Goal: Answer question/provide support

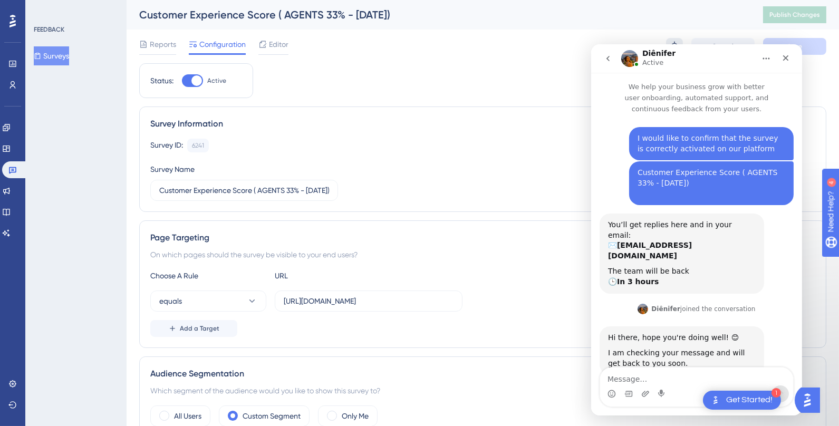
scroll to position [8, 0]
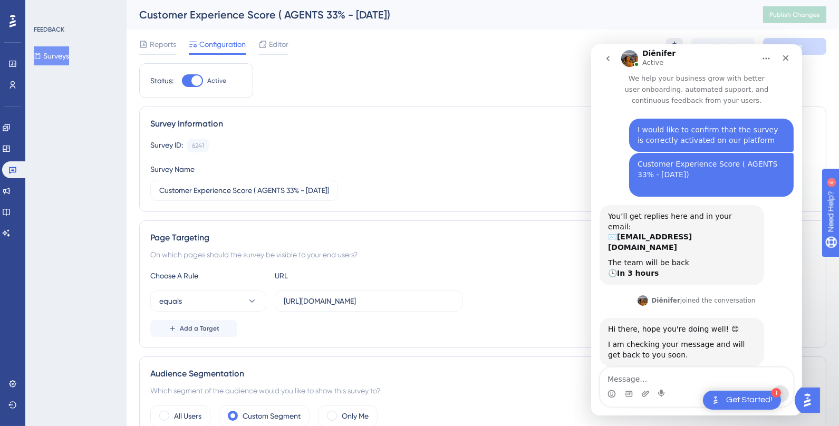
click at [674, 41] on button at bounding box center [674, 46] width 17 height 17
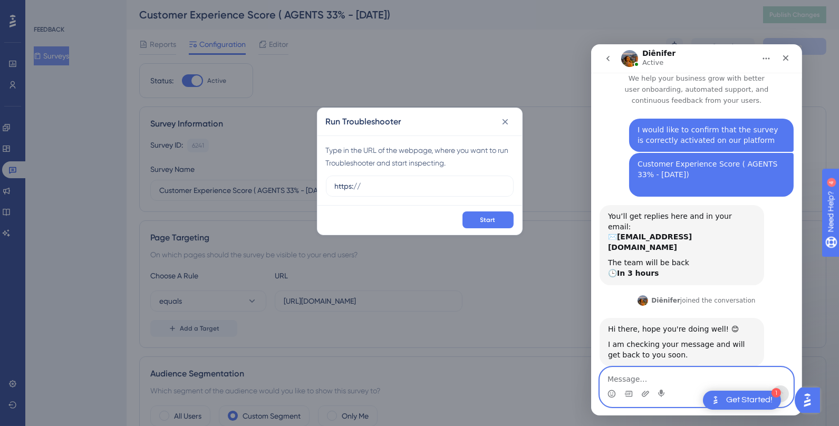
click at [663, 372] on textarea "Message…" at bounding box center [696, 377] width 193 height 18
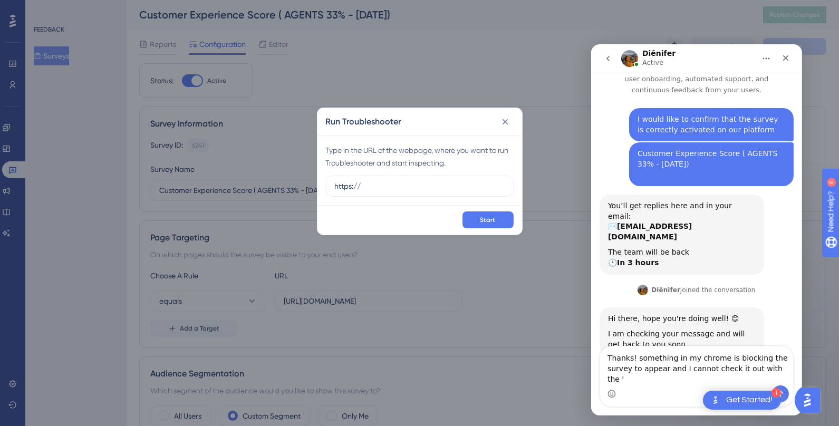
click at [364, 117] on h2 "Run Troubleshooter" at bounding box center [363, 122] width 75 height 13
copy h2 "Troubleshooter"
click at [786, 375] on textarea "Thanks! something in my chrome is blocking the survey to appear and I cannot ch…" at bounding box center [696, 366] width 193 height 39
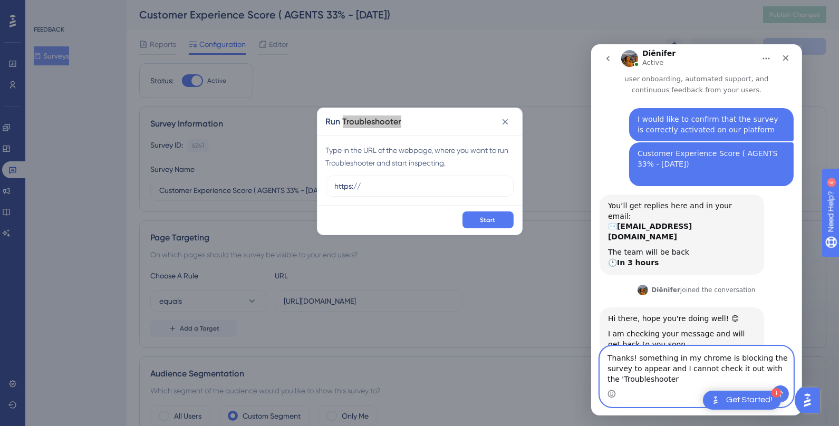
scroll to position [30, 0]
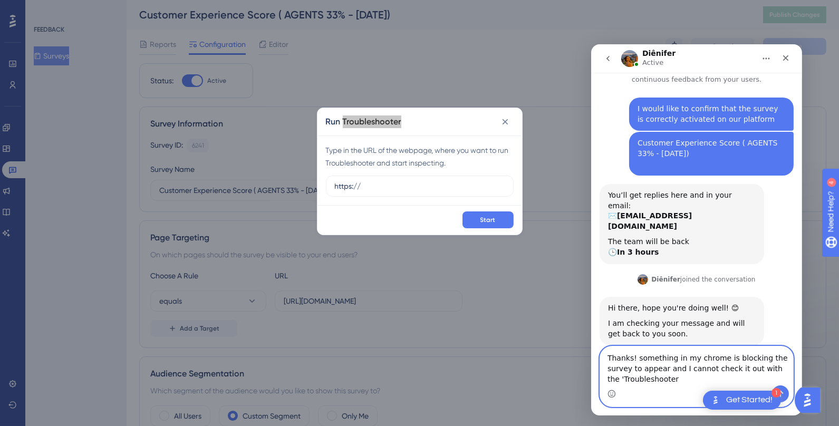
type textarea "Thanks! something in my chrome is blocking the survey to appear and I cannot ch…"
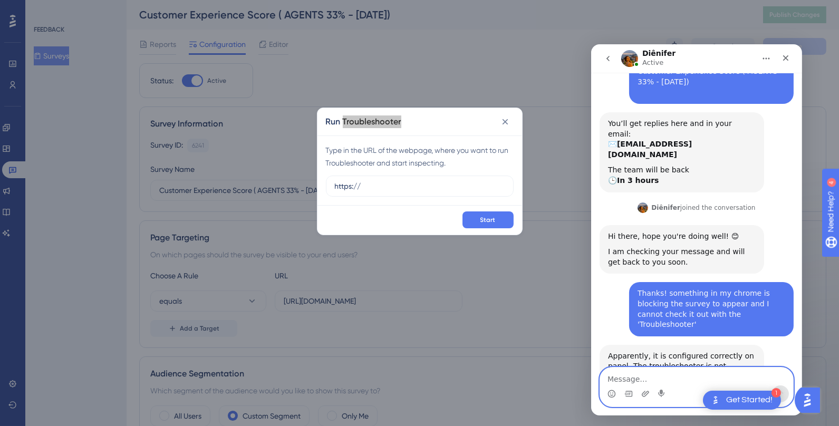
scroll to position [112, 0]
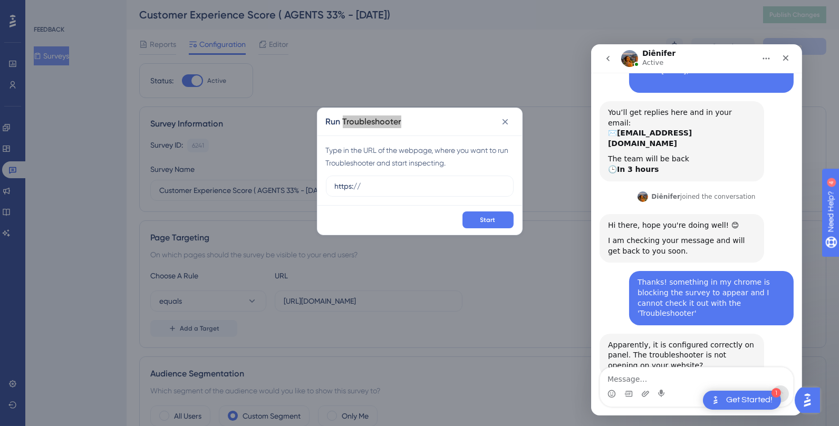
click at [682, 340] on div "Apparently, it is configured correctly on panel. The troubleshooter is not open…" at bounding box center [682, 355] width 148 height 31
copy div "troubleshooter"
click at [655, 379] on textarea "Message…" at bounding box center [696, 377] width 193 height 18
paste textarea "troubleshooter"
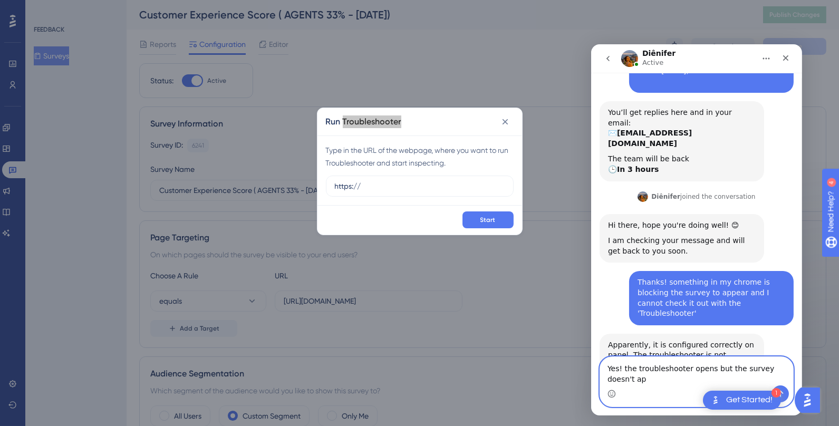
scroll to position [123, 0]
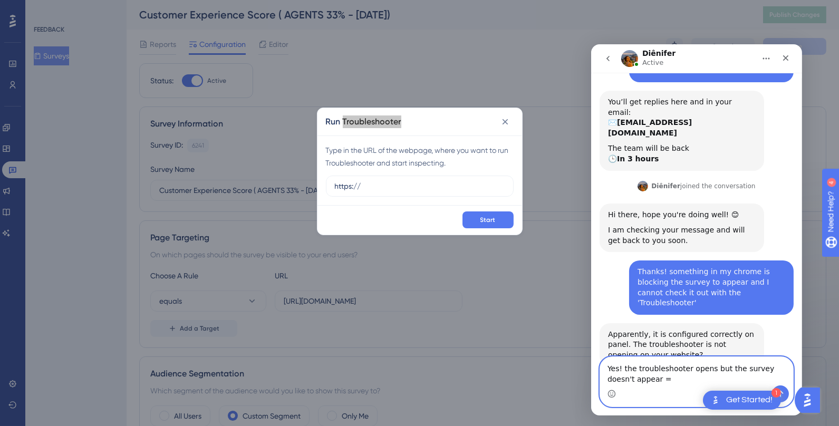
type textarea "Yes! the troubleshooter opens but the survey doesn't appear ="
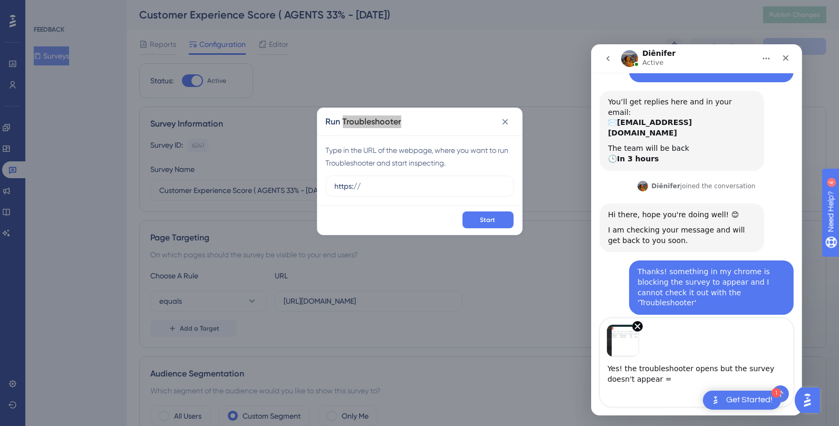
scroll to position [161, 0]
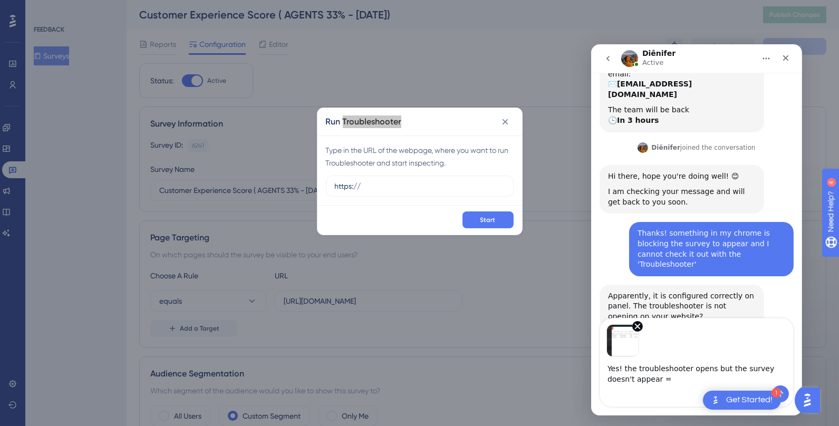
click at [628, 371] on textarea "Yes! the troubleshooter opens but the survey doesn't appear =" at bounding box center [696, 371] width 193 height 28
click at [763, 374] on textarea "Yes! No problem with the troubleshooter opens but the survey doesn't appear =" at bounding box center [696, 371] width 193 height 28
click at [633, 381] on textarea "Yes! No problem with the troubleshooter, the point is that but the survey doesn…" at bounding box center [696, 371] width 193 height 28
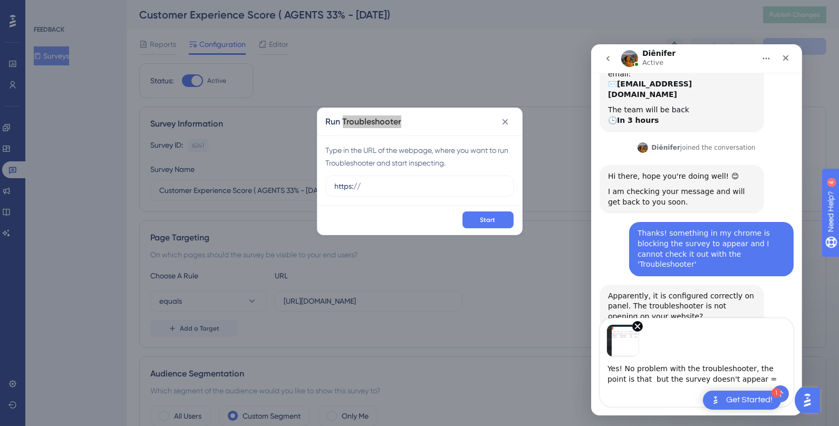
click at [633, 381] on textarea "Yes! No problem with the troubleshooter, the point is that but the survey doesn…" at bounding box center [696, 371] width 193 height 28
type textarea "Yes! No problem with the troubleshooter, the point is that the survey doesn't a…"
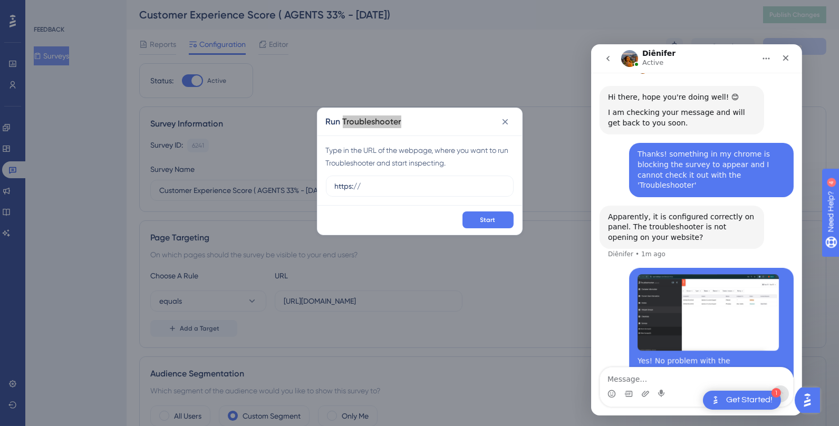
scroll to position [246, 0]
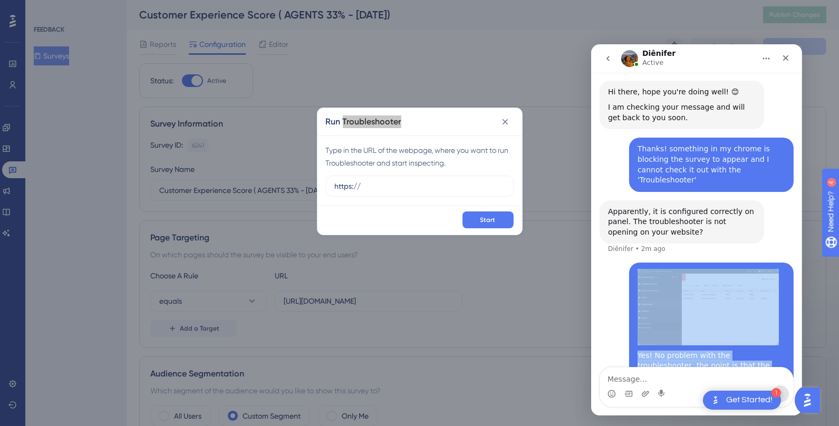
drag, startPoint x: 689, startPoint y: 340, endPoint x: 597, endPoint y: 314, distance: 95.2
click at [597, 314] on div "I would like to confirm that the survey is correctly activated on our platform …" at bounding box center [696, 135] width 211 height 532
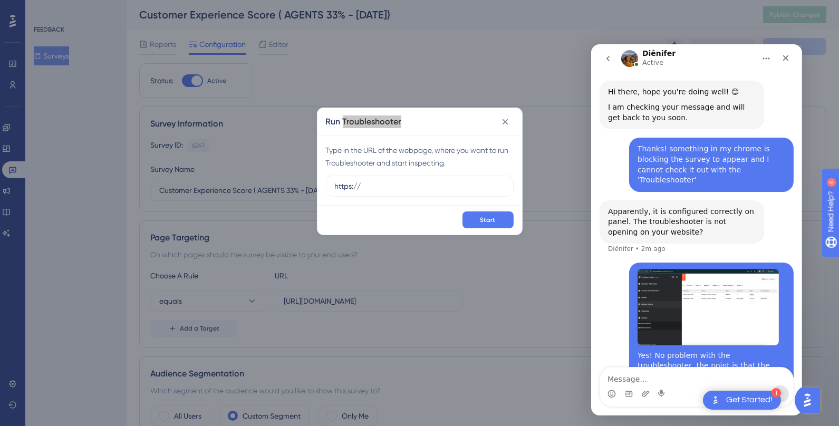
click at [593, 319] on div "I would like to confirm that the survey is correctly activated on our platform …" at bounding box center [696, 135] width 211 height 532
click at [688, 351] on div "Yes! No problem with the troubleshooter, the point is that the survey doesn&#x2…" at bounding box center [711, 366] width 148 height 31
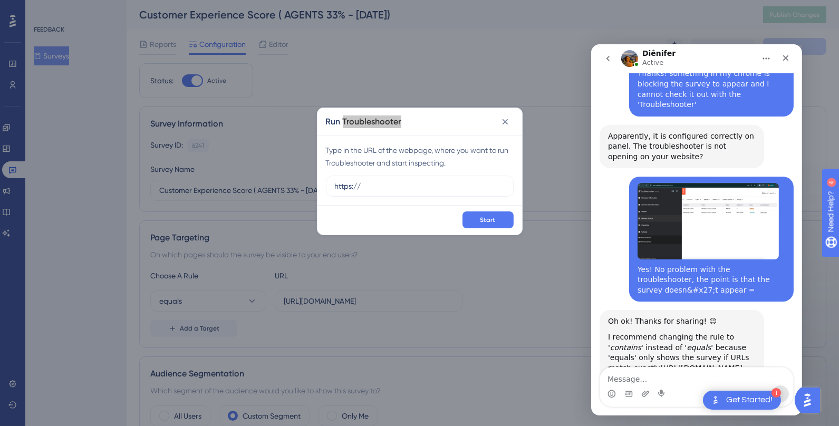
scroll to position [381, 0]
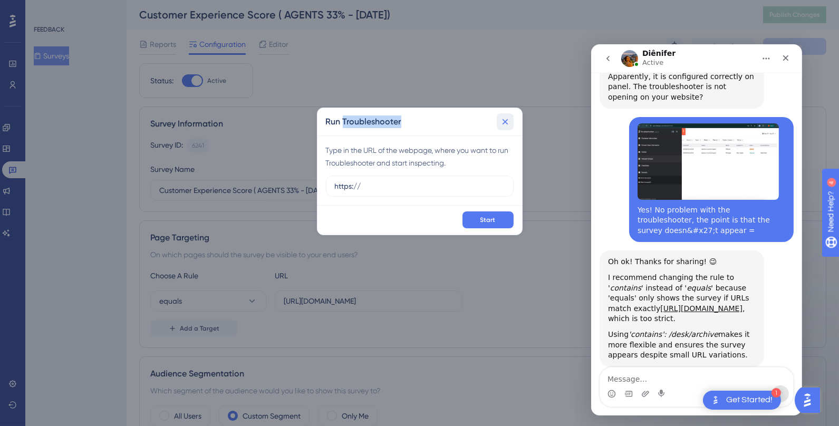
click at [507, 121] on icon at bounding box center [505, 122] width 11 height 11
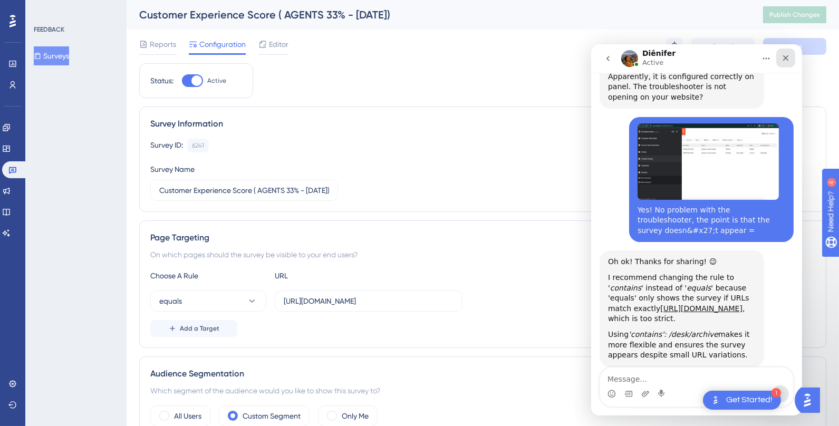
click at [789, 58] on icon "Close" at bounding box center [785, 58] width 8 height 8
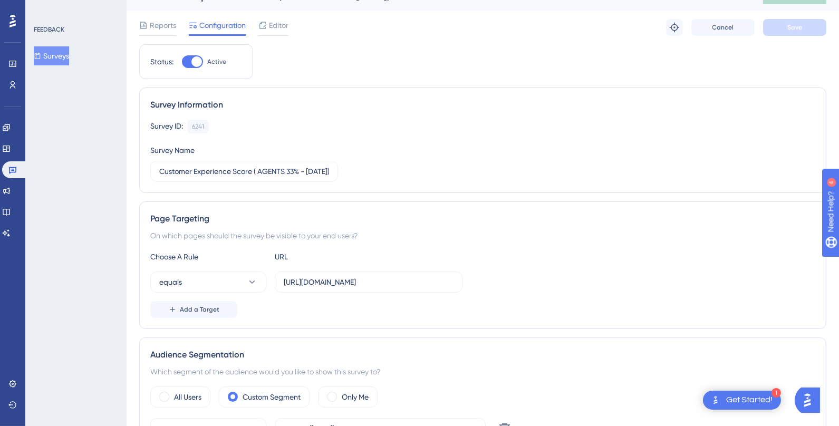
scroll to position [24, 0]
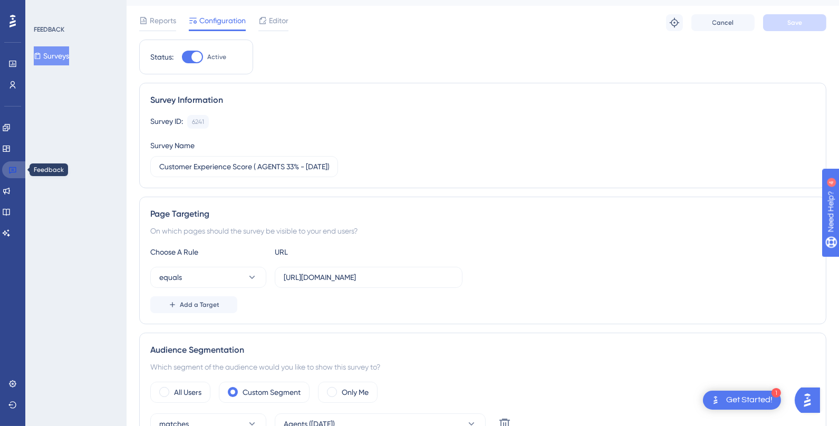
click at [15, 171] on icon at bounding box center [12, 170] width 7 height 7
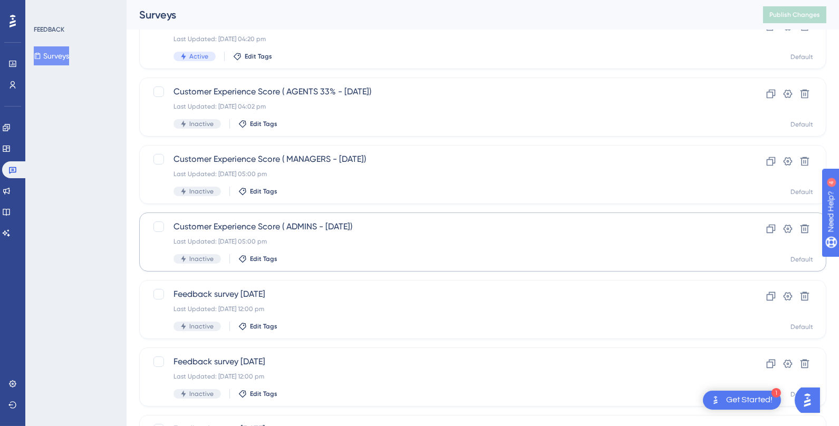
scroll to position [95, 0]
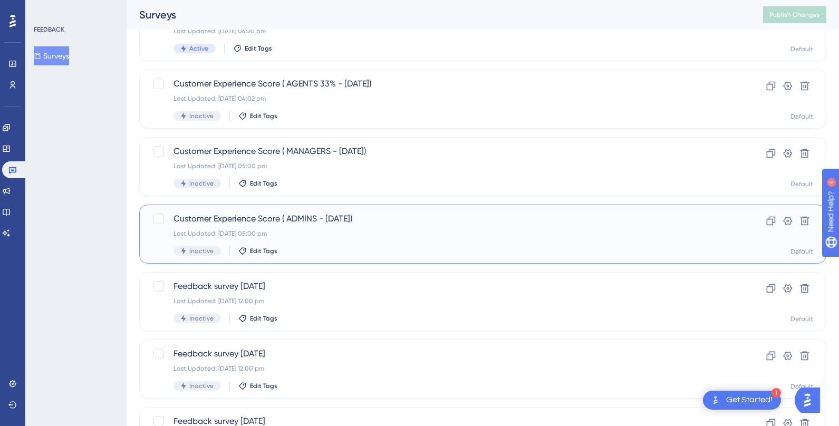
click at [353, 221] on span "Customer Experience Score ( ADMINS - [DATE])" at bounding box center [441, 219] width 535 height 13
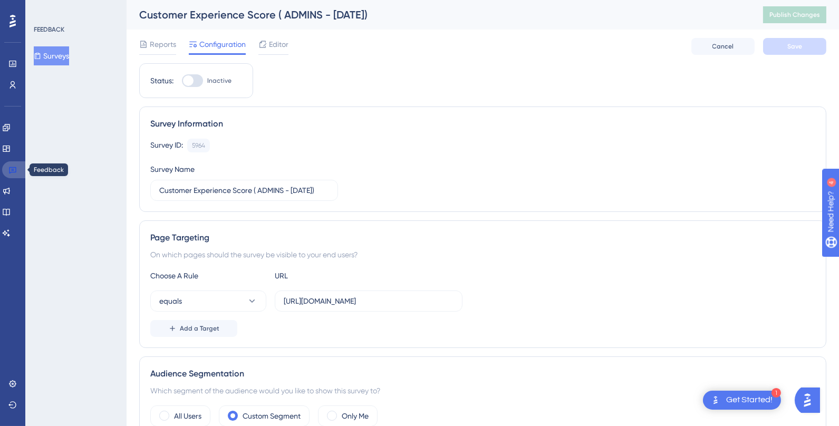
click at [16, 169] on icon at bounding box center [12, 170] width 8 height 8
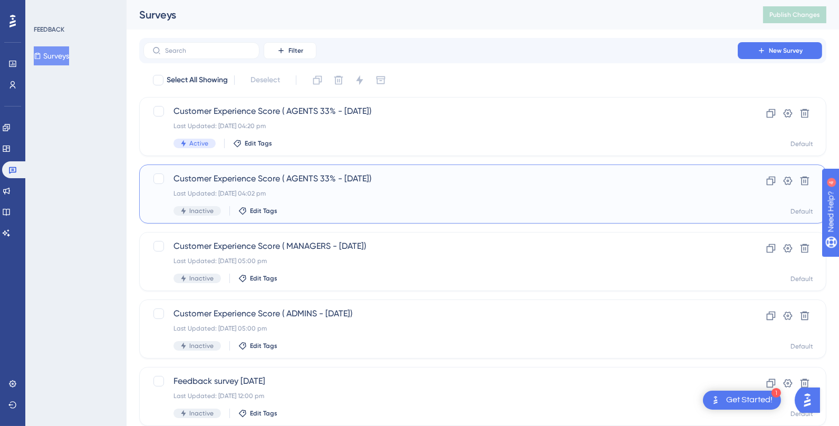
click at [346, 184] on span "Customer Experience Score ( AGENTS 33% - [DATE])" at bounding box center [441, 179] width 535 height 13
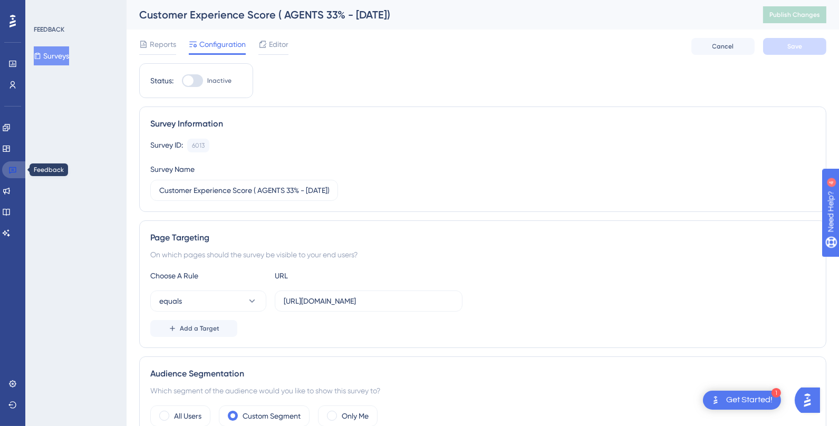
click at [19, 176] on link at bounding box center [14, 169] width 25 height 17
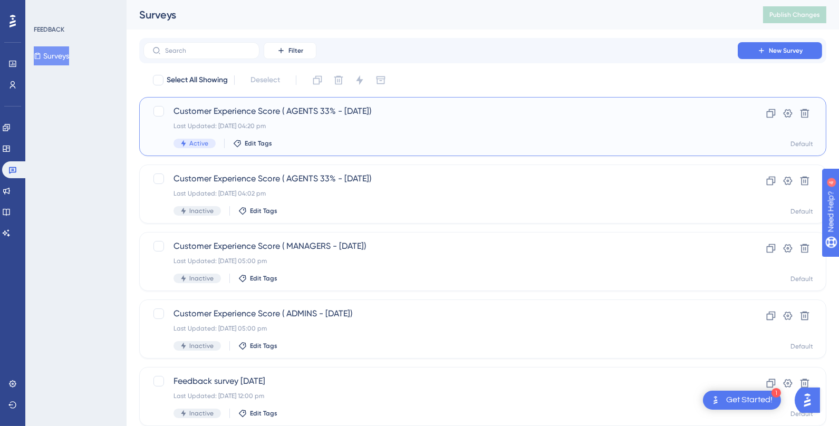
click at [287, 114] on span "Customer Experience Score ( AGENTS 33% - [DATE])" at bounding box center [441, 111] width 535 height 13
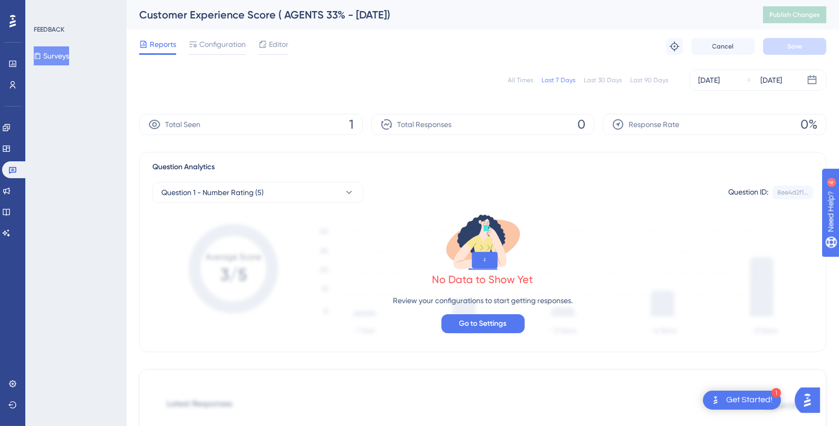
click at [331, 127] on div "Total Seen 1" at bounding box center [251, 124] width 224 height 21
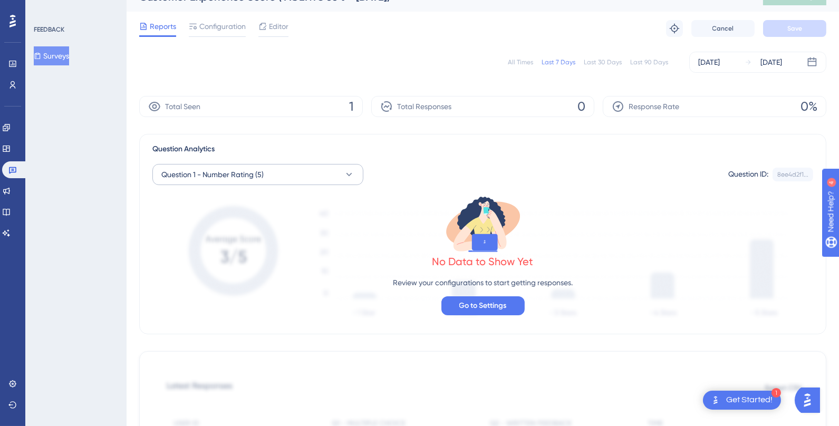
scroll to position [22, 0]
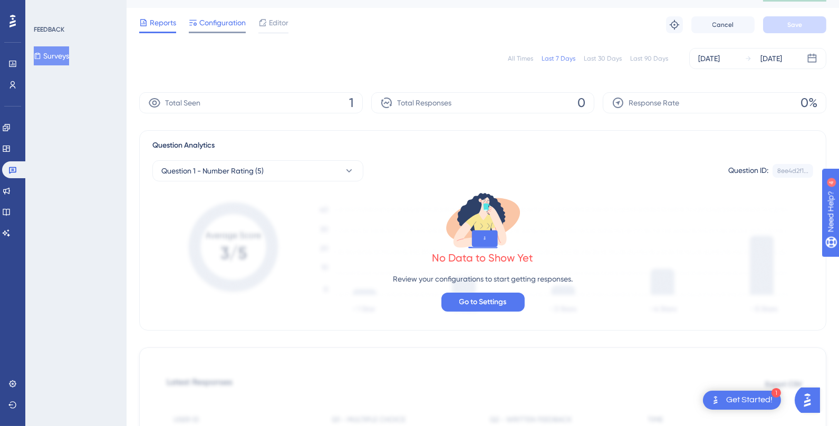
click at [232, 25] on span "Configuration" at bounding box center [222, 22] width 46 height 13
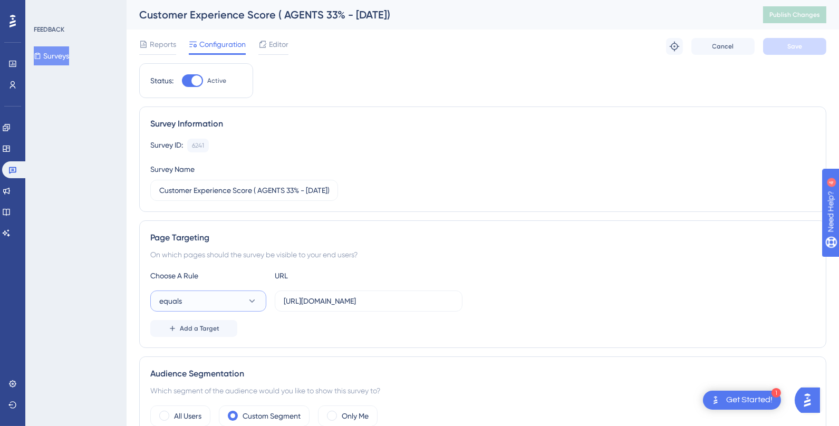
click at [201, 304] on button "equals" at bounding box center [208, 301] width 116 height 21
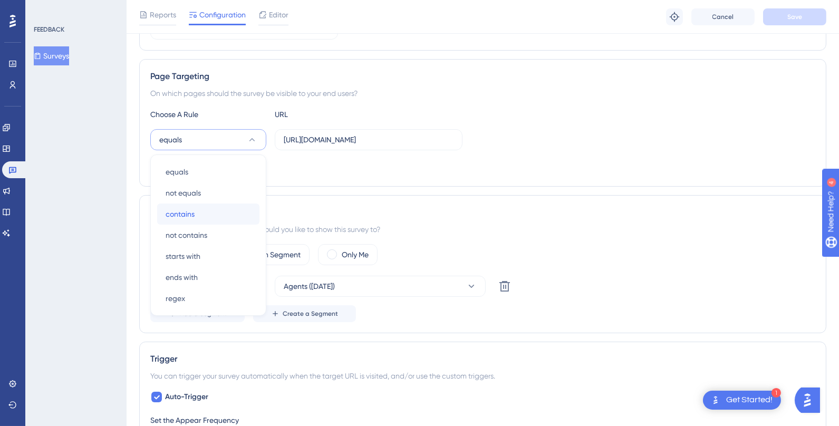
click at [209, 212] on div "contains contains" at bounding box center [208, 214] width 85 height 21
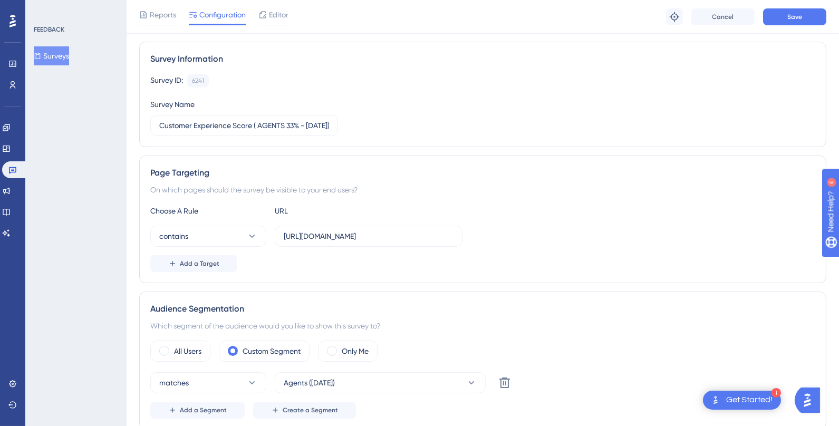
scroll to position [0, 0]
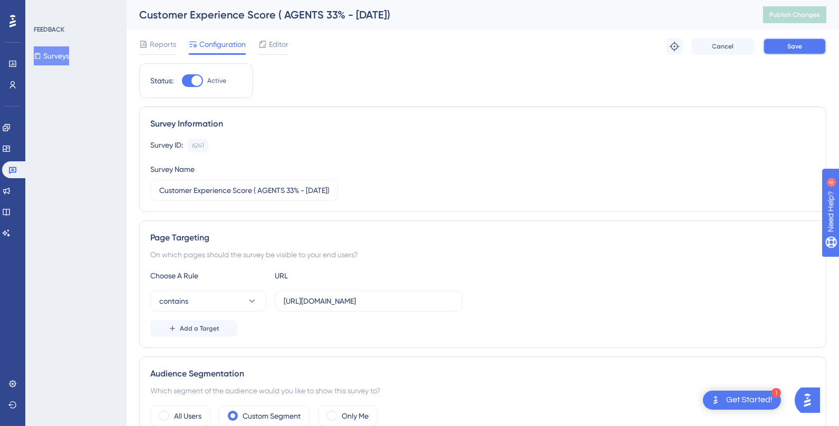
click at [812, 41] on button "Save" at bounding box center [794, 46] width 63 height 17
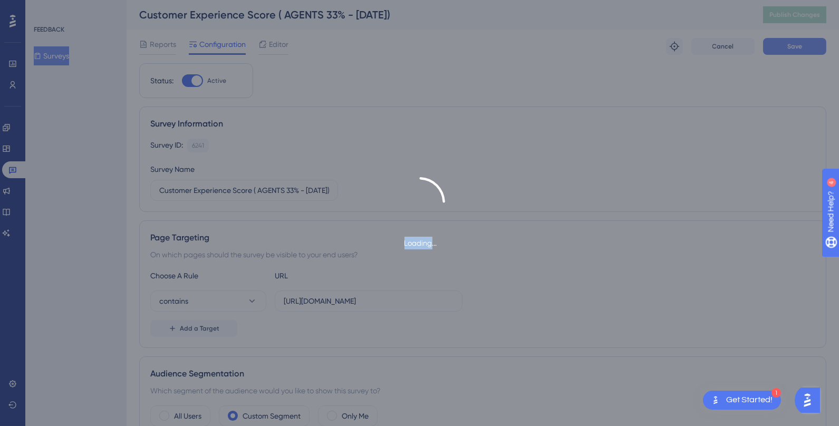
click at [812, 41] on div "Loading..." at bounding box center [419, 213] width 839 height 426
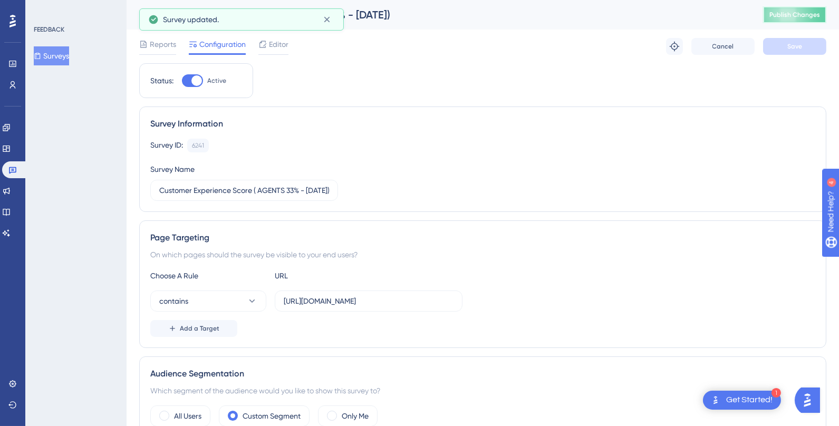
click at [796, 20] on button "Publish Changes" at bounding box center [794, 14] width 63 height 17
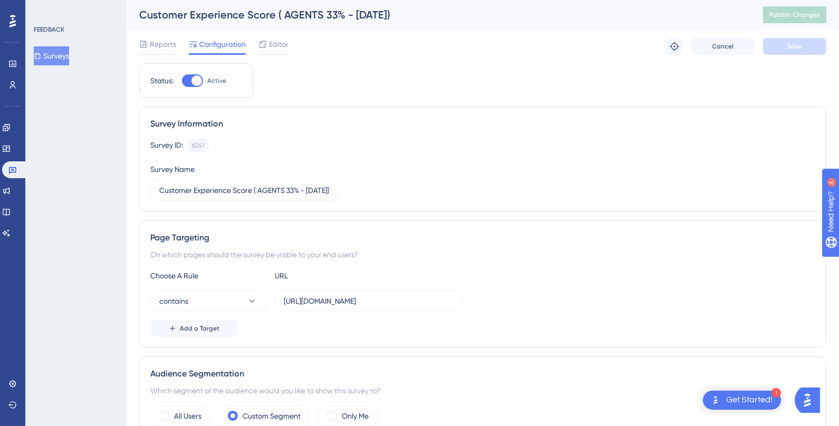
click at [48, 29] on div "FEEDBACK" at bounding box center [49, 29] width 31 height 8
click at [53, 50] on button "Surveys" at bounding box center [51, 55] width 35 height 19
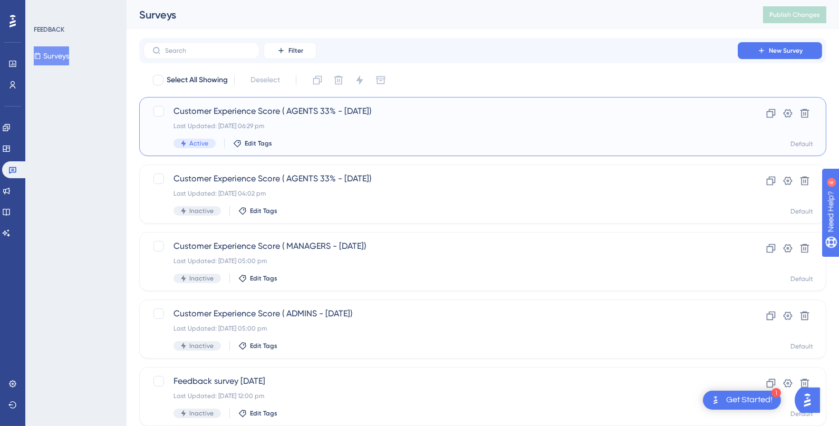
click at [316, 109] on span "Customer Experience Score ( AGENTS 33% - [DATE])" at bounding box center [441, 111] width 535 height 13
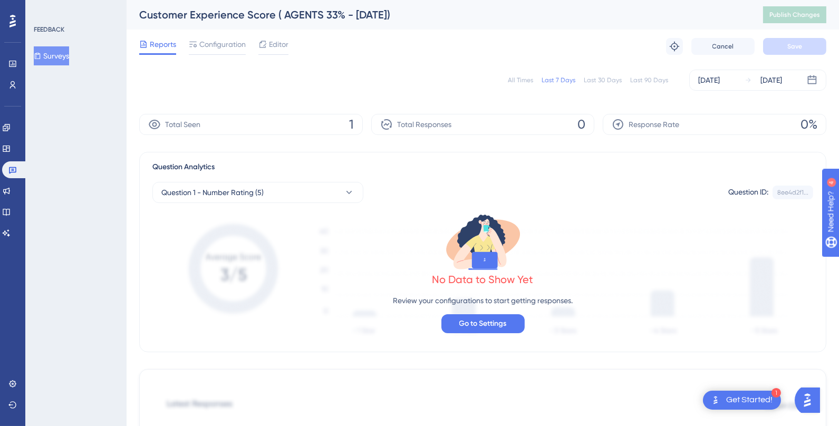
scroll to position [589, 0]
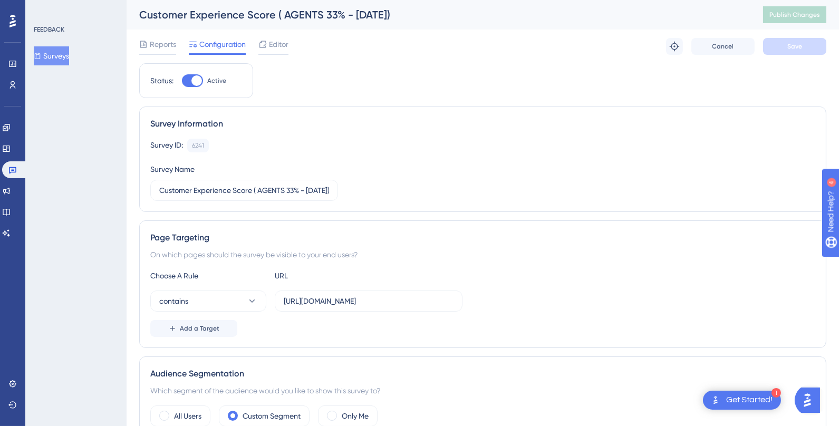
click at [748, 396] on div "Get Started!" at bounding box center [750, 401] width 46 height 12
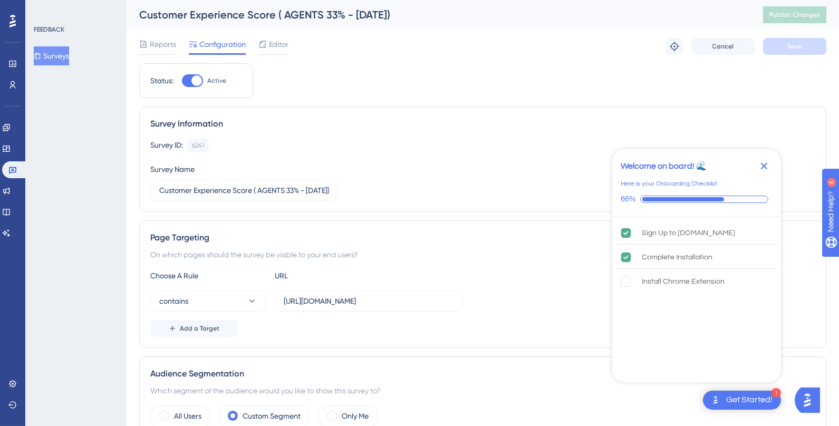
click at [763, 170] on icon "Close Checklist" at bounding box center [764, 166] width 13 height 13
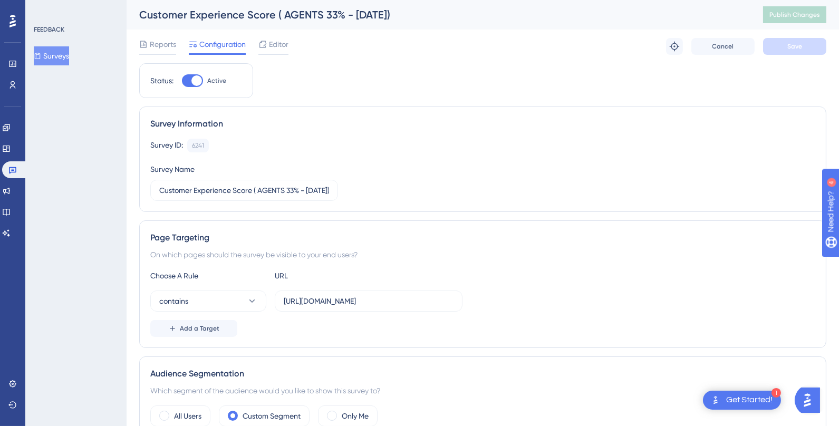
click at [813, 405] on img "Open AI Assistant Launcher" at bounding box center [807, 399] width 19 height 19
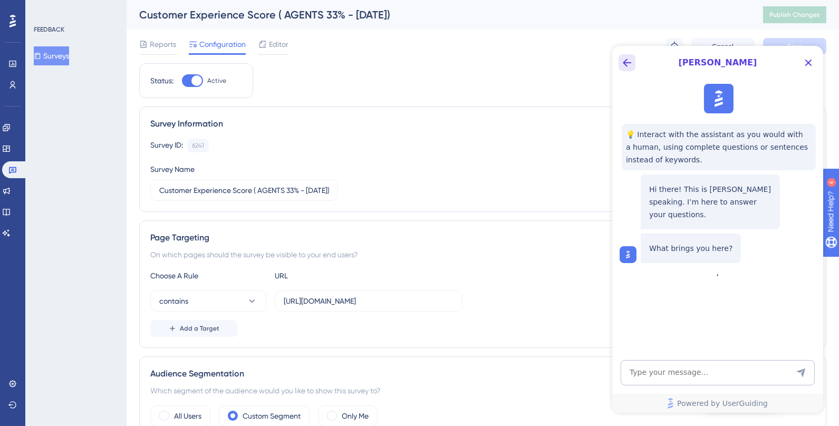
click at [626, 66] on icon "Back Button" at bounding box center [627, 62] width 13 height 13
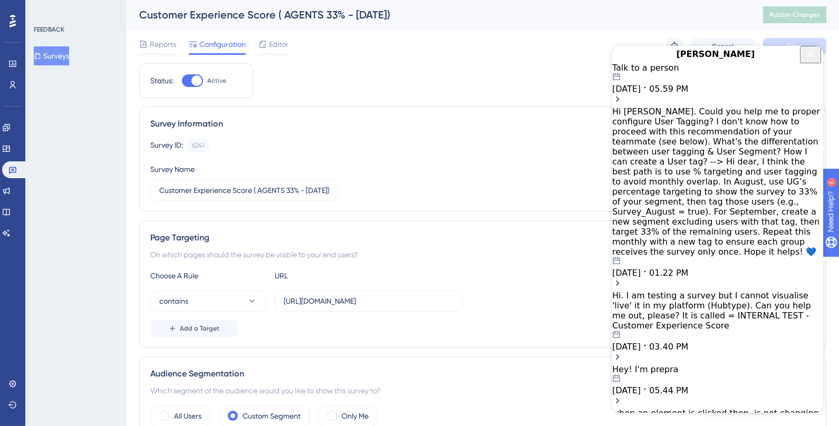
click at [670, 291] on div "Hi. I am testing a survey but I cannot visualise 'live' it in my platform (Hubt…" at bounding box center [717, 311] width 211 height 40
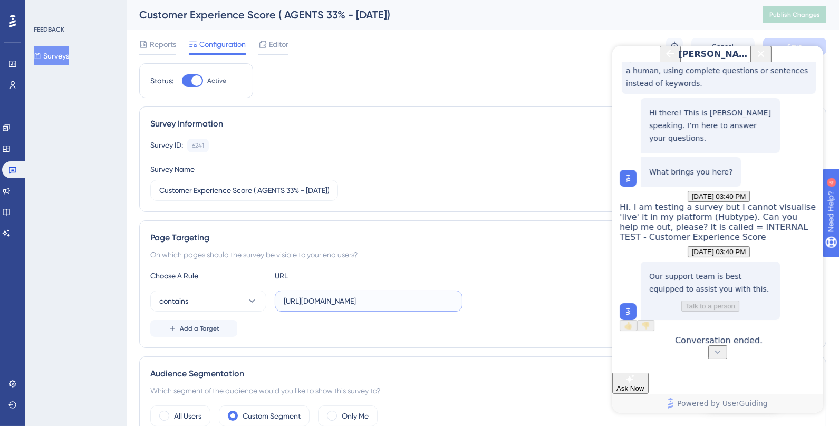
click at [314, 295] on input "[URL][DOMAIN_NAME]" at bounding box center [369, 301] width 170 height 12
click at [767, 60] on icon "Close Button" at bounding box center [761, 53] width 13 height 13
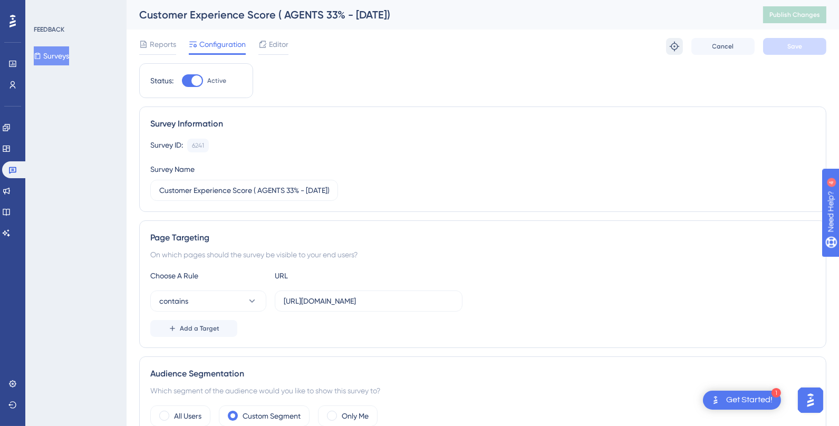
click at [673, 46] on icon at bounding box center [675, 46] width 11 height 11
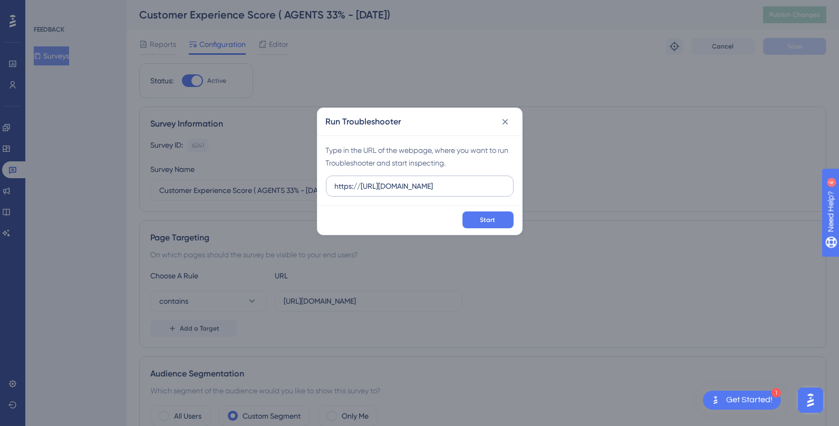
drag, startPoint x: 390, startPoint y: 183, endPoint x: 370, endPoint y: 183, distance: 20.1
click at [371, 183] on input "https://https://app.hubtype.com/desk/archive" at bounding box center [420, 186] width 170 height 12
type input "[URL][DOMAIN_NAME]"
click at [482, 220] on span "Start" at bounding box center [488, 220] width 15 height 8
click at [505, 120] on icon at bounding box center [505, 122] width 11 height 11
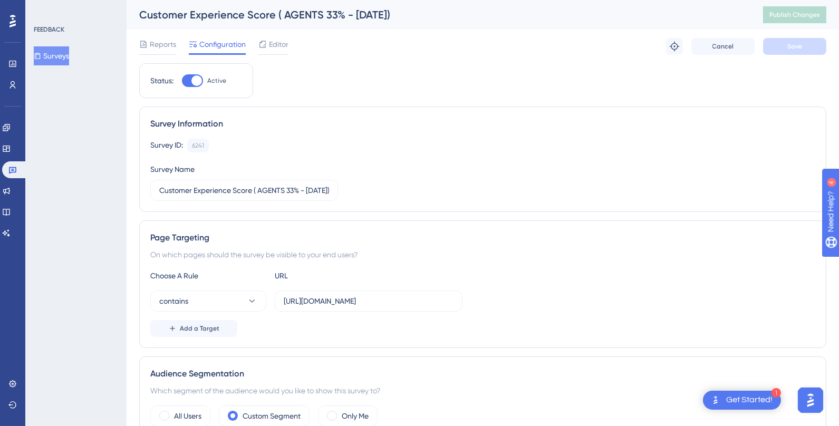
click at [724, 386] on div "Which segment of the audience would you like to show this survey to?" at bounding box center [482, 391] width 665 height 13
click at [725, 395] on div "1 Get Started!" at bounding box center [742, 400] width 78 height 19
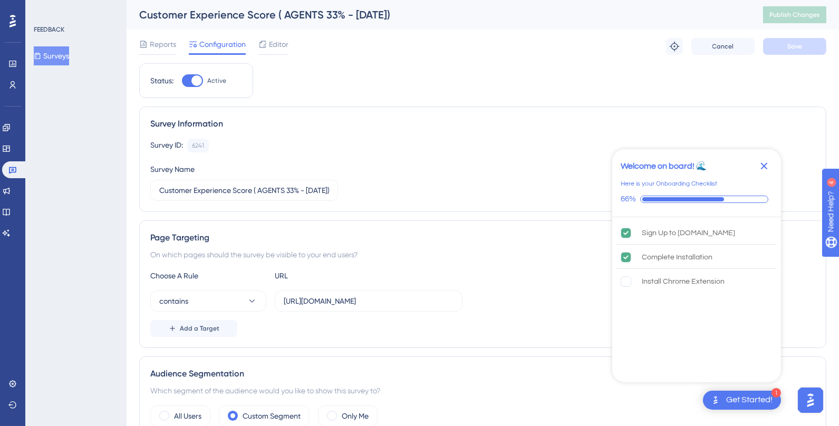
click at [761, 169] on icon "Close Checklist" at bounding box center [764, 166] width 13 height 13
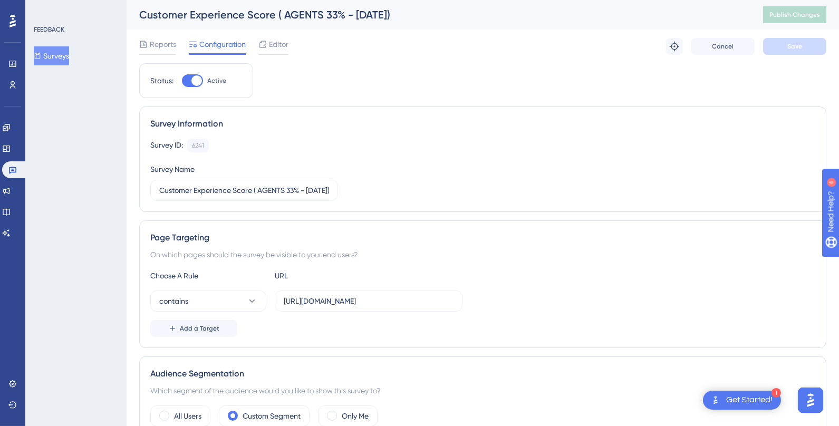
click at [815, 405] on img "Open AI Assistant Launcher" at bounding box center [810, 399] width 19 height 19
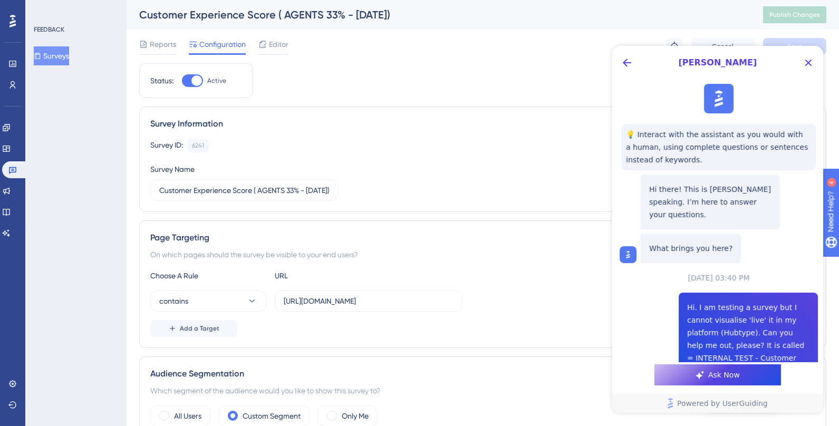
scroll to position [155, 0]
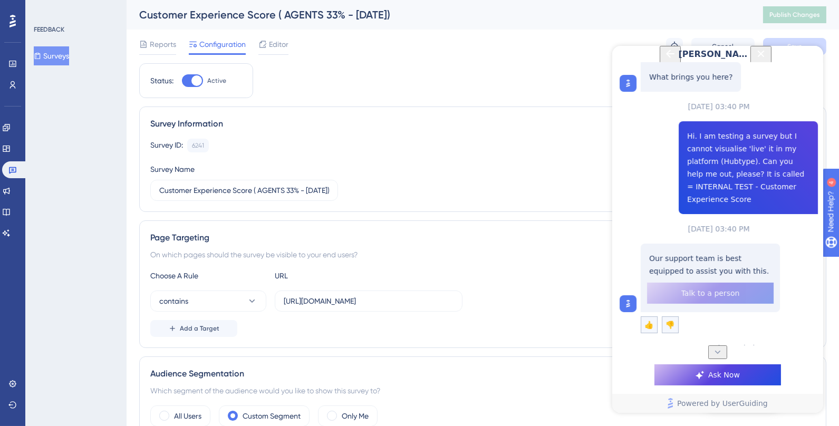
click at [662, 53] on div "[PERSON_NAME]" at bounding box center [718, 54] width 112 height 17
click at [664, 60] on icon "Back Button" at bounding box center [670, 53] width 13 height 13
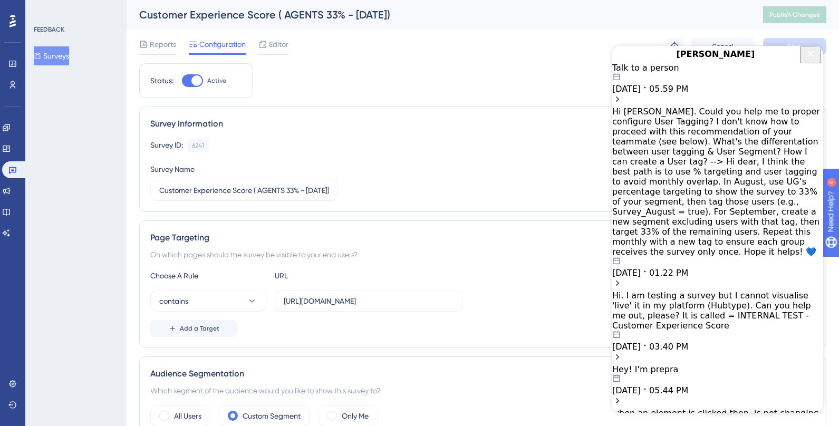
click at [686, 94] on span "05.59 PM" at bounding box center [668, 89] width 39 height 10
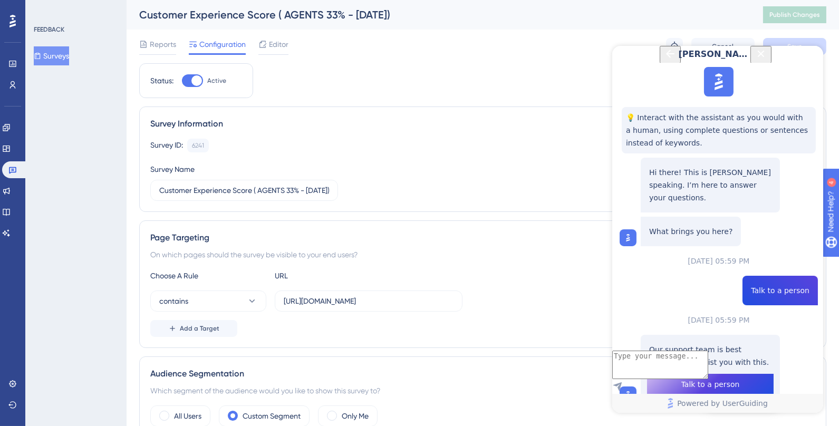
scroll to position [81, 0]
click at [666, 58] on icon "Back Button" at bounding box center [670, 54] width 8 height 8
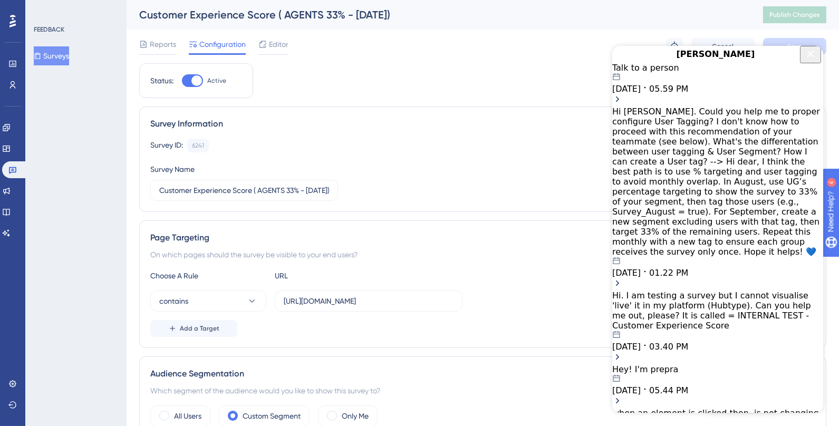
click at [733, 94] on div "[DATE] 05.59 PM" at bounding box center [717, 83] width 211 height 21
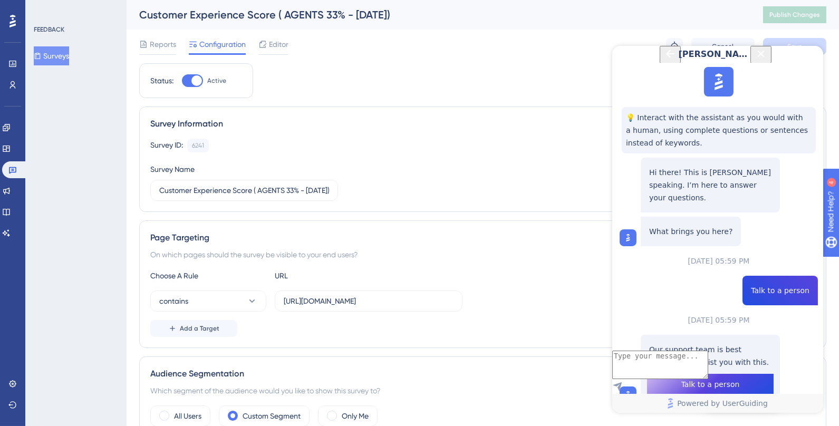
click at [765, 57] on icon "Close Button" at bounding box center [761, 53] width 7 height 7
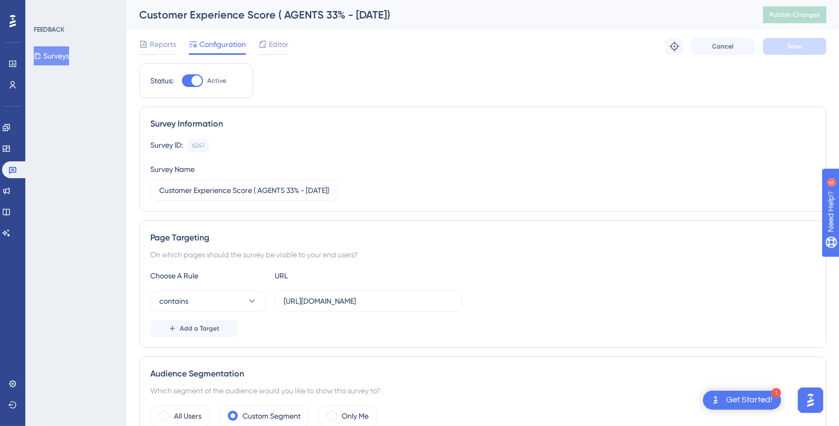
scroll to position [0, 0]
click at [813, 405] on img "Open AI Assistant Launcher" at bounding box center [807, 399] width 19 height 19
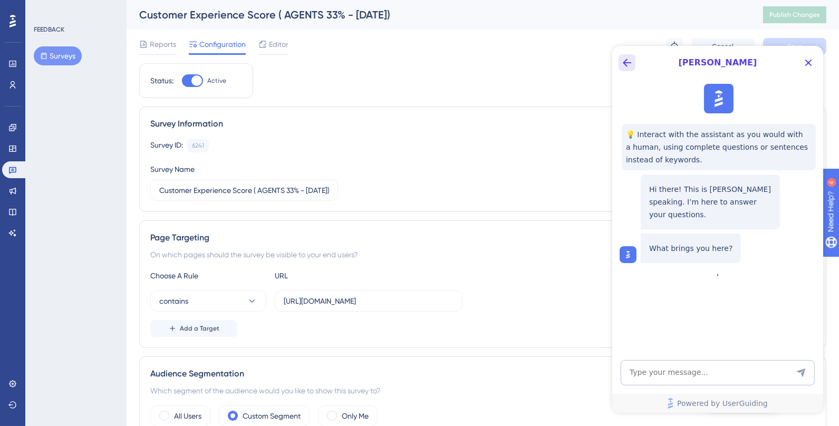
click at [625, 66] on icon "Back Button" at bounding box center [627, 62] width 13 height 13
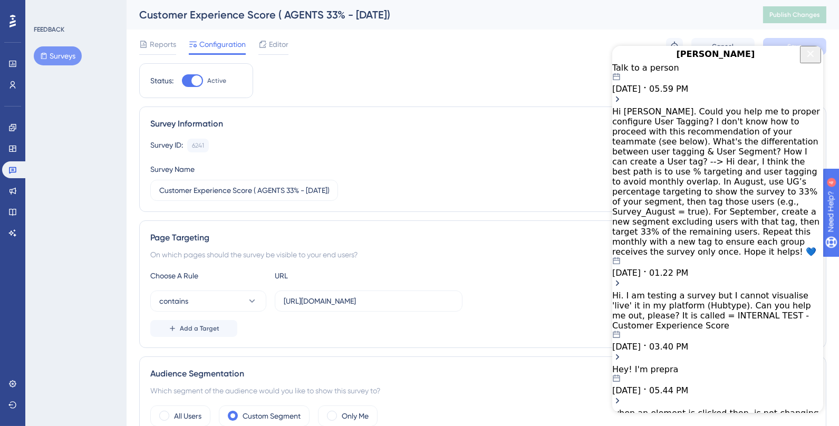
click at [686, 107] on div "Talk to a person 09.03.2025 05.59 PM" at bounding box center [717, 85] width 211 height 44
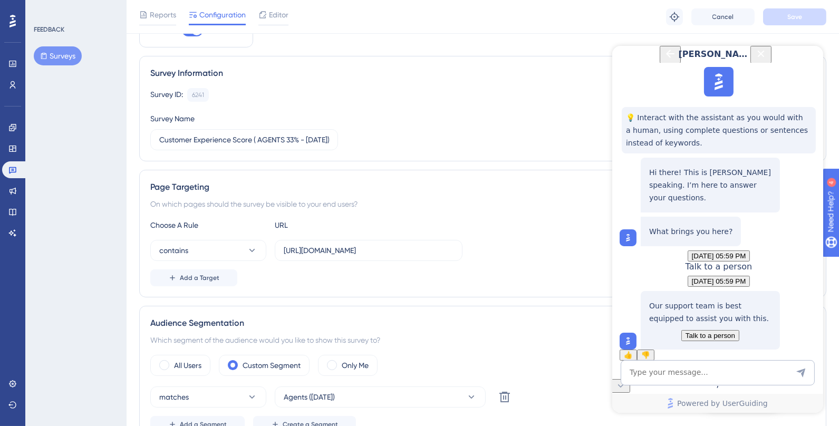
scroll to position [109, 0]
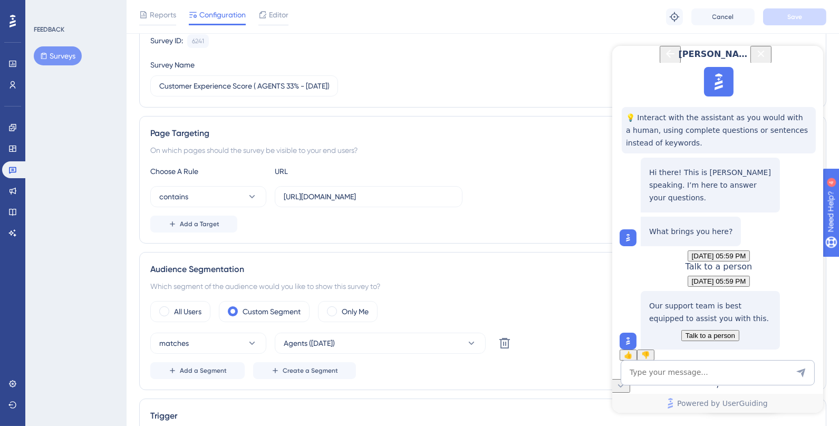
click at [718, 332] on span "Talk to a person" at bounding box center [710, 336] width 50 height 8
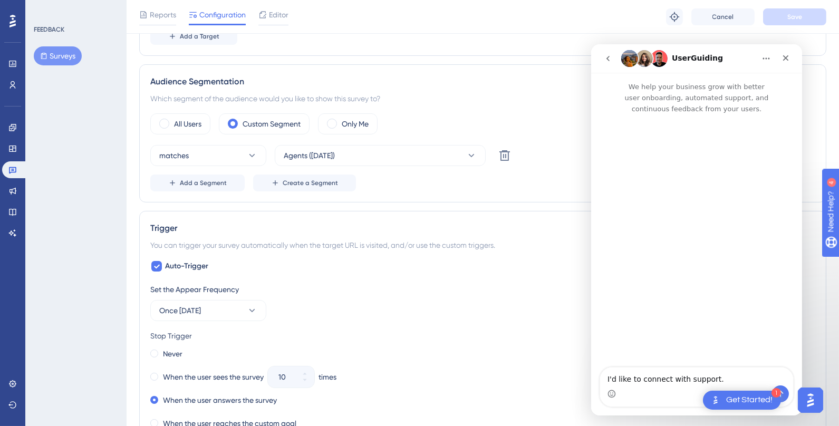
scroll to position [310, 0]
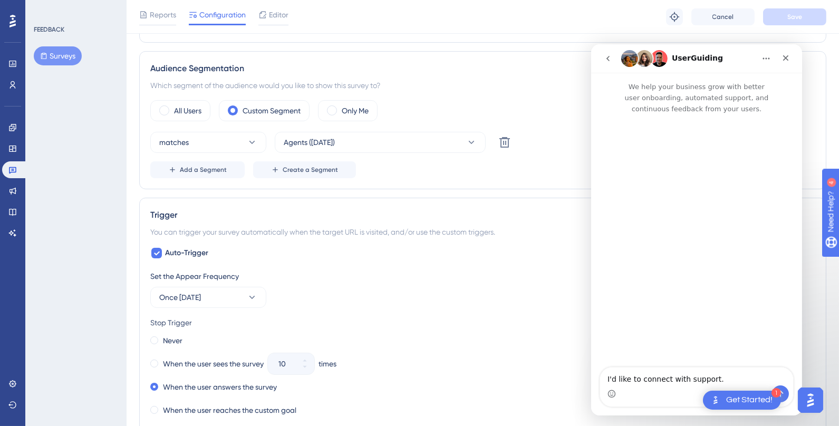
click at [702, 63] on div "UserGuiding" at bounding box center [697, 58] width 51 height 17
click at [606, 59] on icon "go back" at bounding box center [608, 58] width 8 height 8
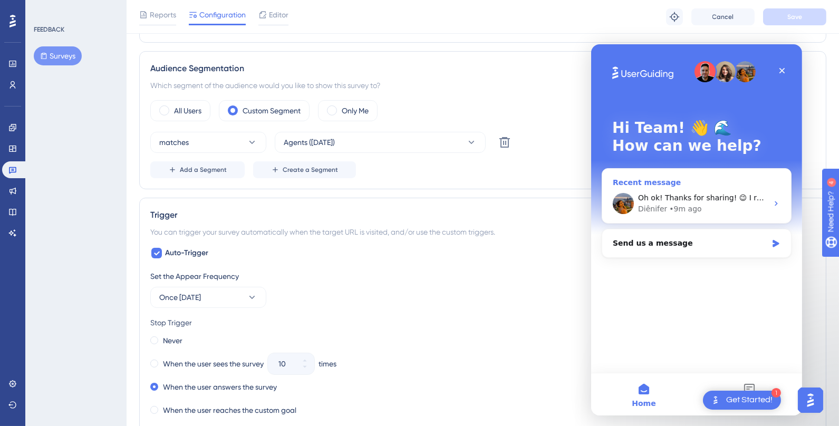
click at [748, 193] on div "Oh ok! Thanks for sharing! 😉 I recommend changing the rule to 'contains' instea…" at bounding box center [703, 198] width 130 height 11
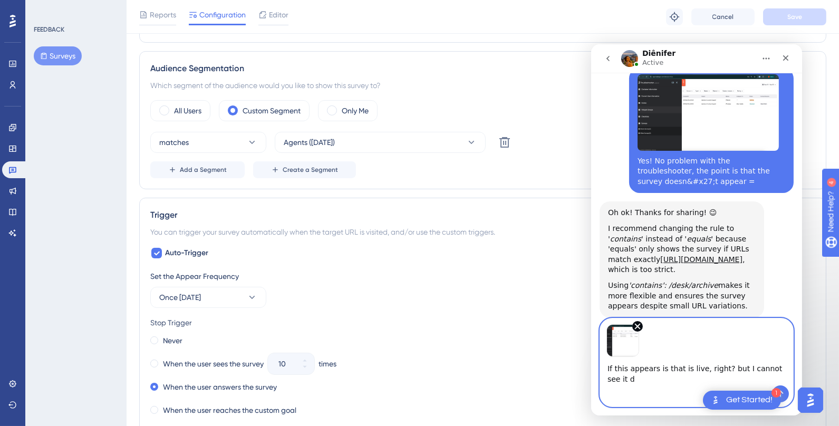
scroll to position [430, 0]
type textarea "If this appears is that is live, right? but I cannot see it due tu user segment…"
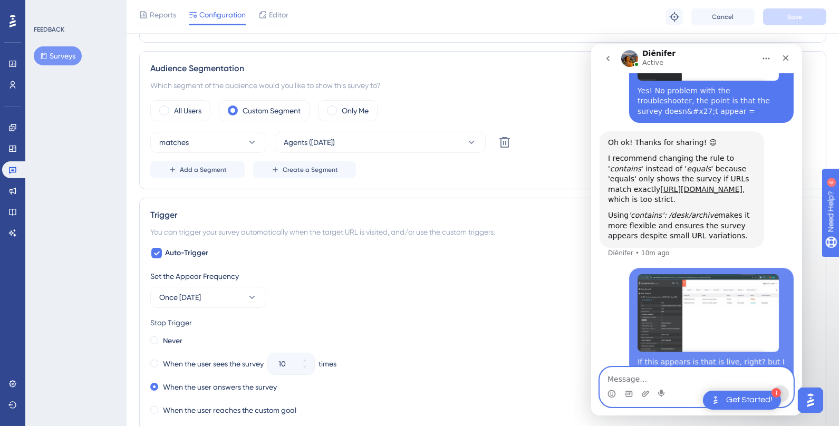
scroll to position [505, 0]
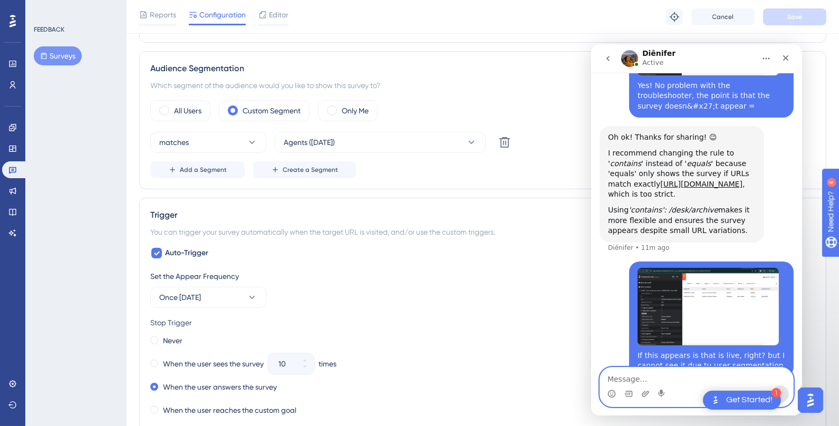
click at [724, 284] on img "Team says…" at bounding box center [707, 307] width 141 height 78
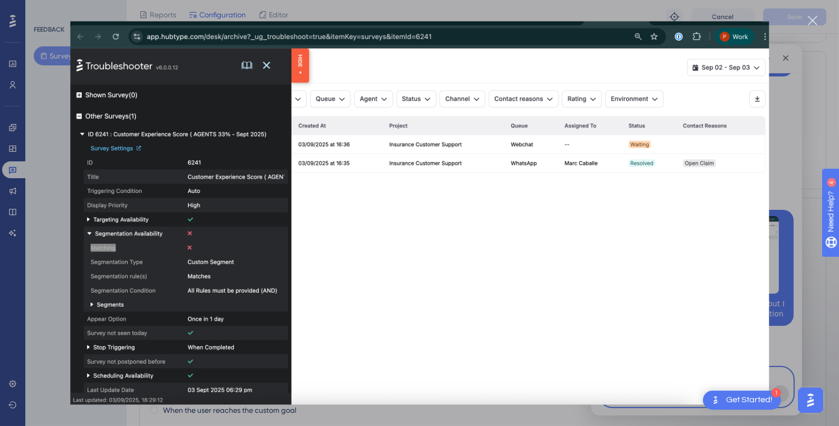
scroll to position [548, 0]
click at [801, 117] on div "Intercom messenger" at bounding box center [419, 213] width 839 height 426
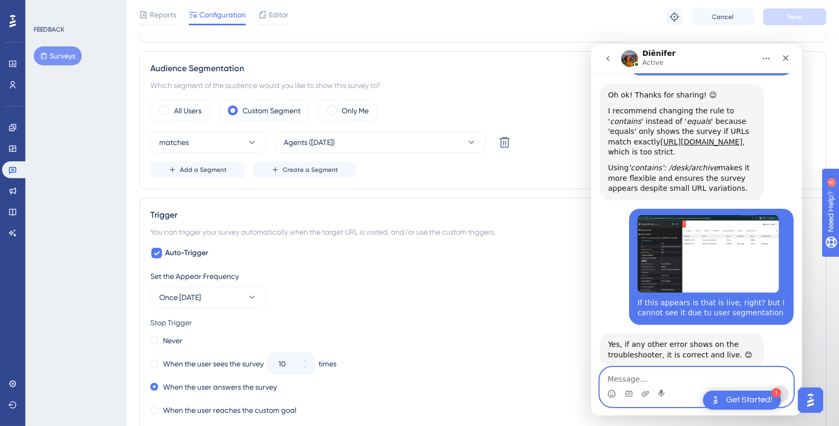
click at [721, 237] on img "Team says…" at bounding box center [707, 254] width 141 height 78
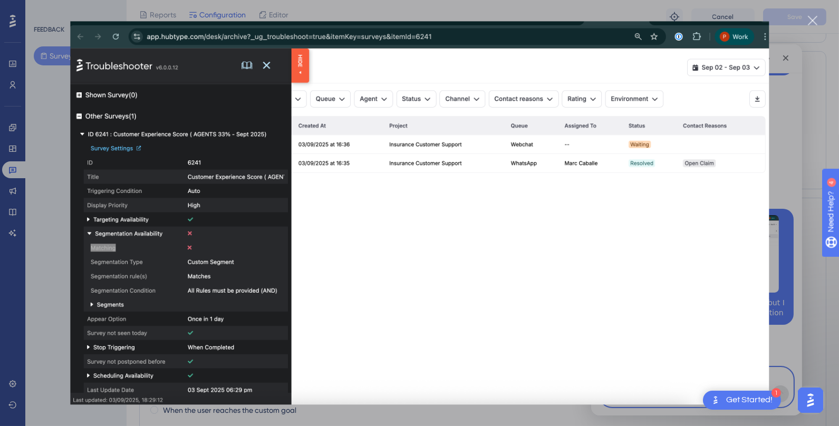
click at [819, 22] on div "Intercom messenger" at bounding box center [419, 213] width 839 height 426
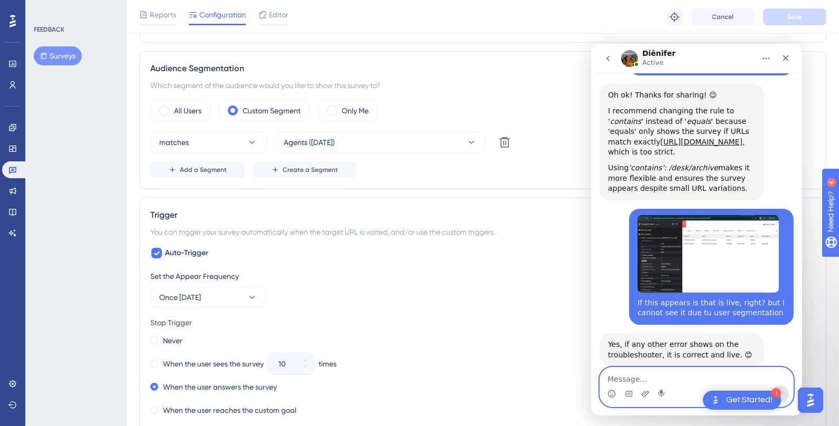
click at [615, 369] on div "Diênifer • 1m ago" at bounding box center [637, 372] width 58 height 6
copy div "Diênifer"
click at [622, 376] on textarea "Message…" at bounding box center [696, 377] width 193 height 18
click at [707, 340] on div "Yes, if any other error shows on the troubleshooter, it is correct and live. 😊" at bounding box center [682, 350] width 148 height 21
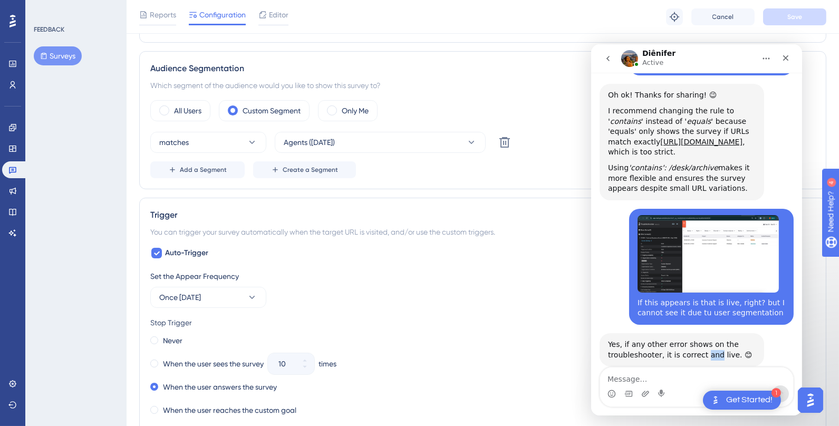
click at [707, 340] on div "Yes, if any other error shows on the troubleshooter, it is correct and live. 😊" at bounding box center [682, 350] width 148 height 21
copy div "Yes, if any other error shows on the troubleshooter, it is correct and live. 😊"
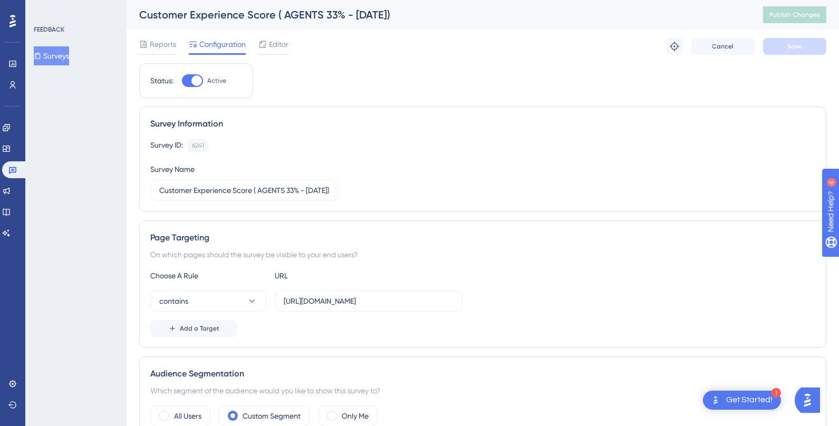
click at [769, 399] on div "Get Started!" at bounding box center [750, 401] width 46 height 12
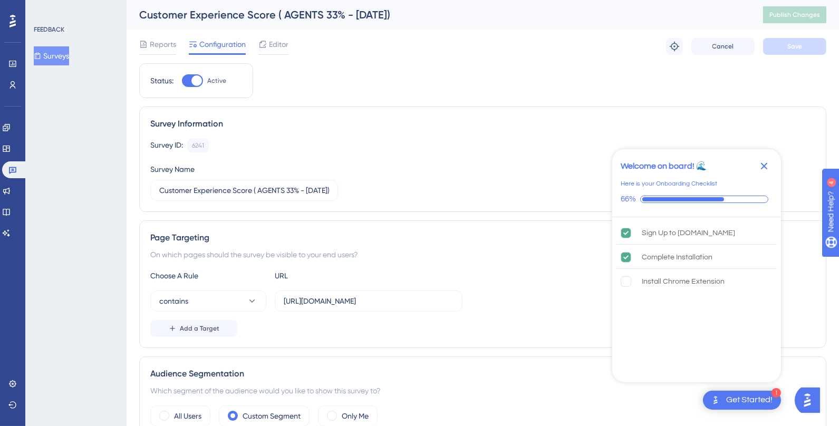
click at [807, 402] on img "Open AI Assistant Launcher" at bounding box center [807, 399] width 19 height 19
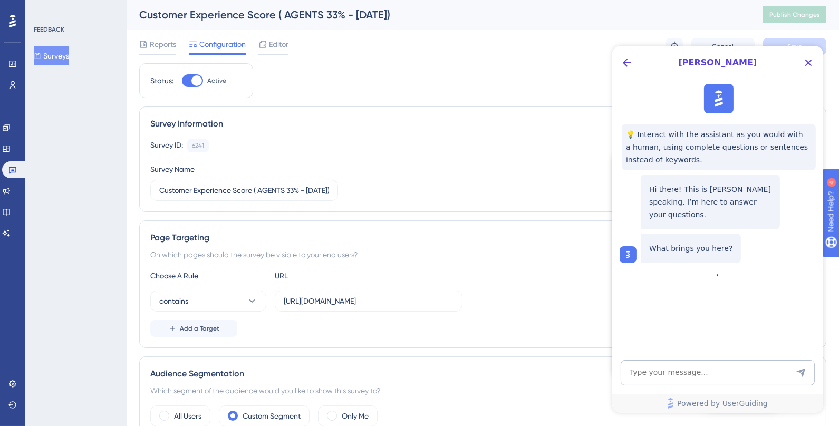
click at [625, 72] on div "[PERSON_NAME]" at bounding box center [717, 63] width 211 height 34
click at [625, 64] on icon "Back Button" at bounding box center [627, 63] width 8 height 8
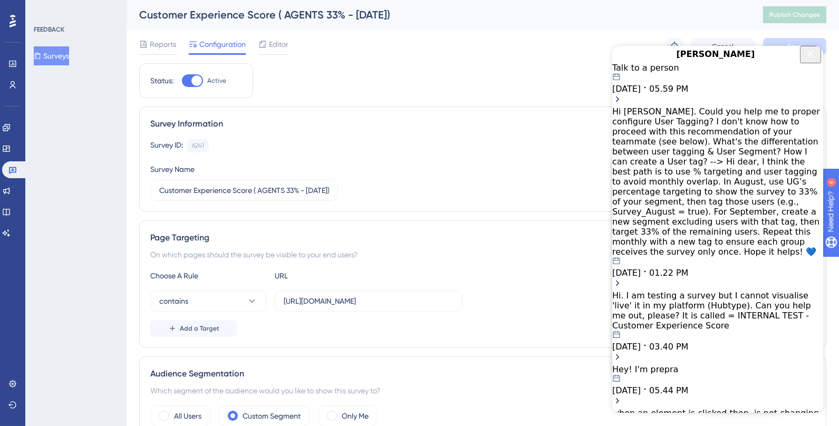
click at [645, 73] on div "Talk to a person" at bounding box center [717, 68] width 211 height 10
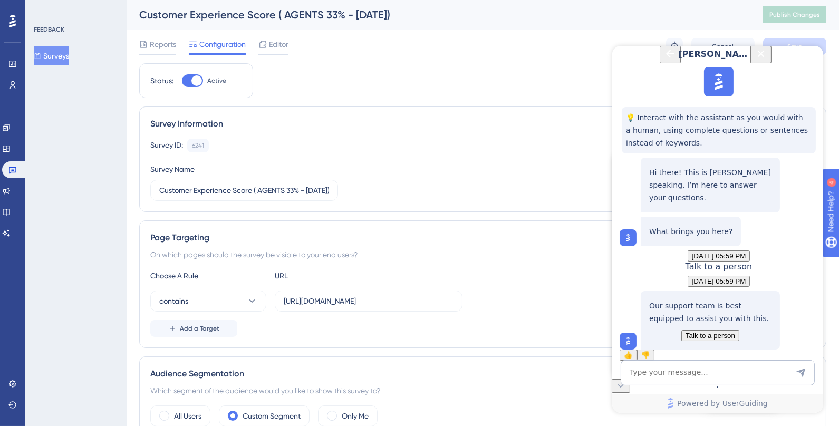
scroll to position [81, 0]
click at [747, 361] on textarea "AI Assistant Text Input" at bounding box center [718, 372] width 194 height 25
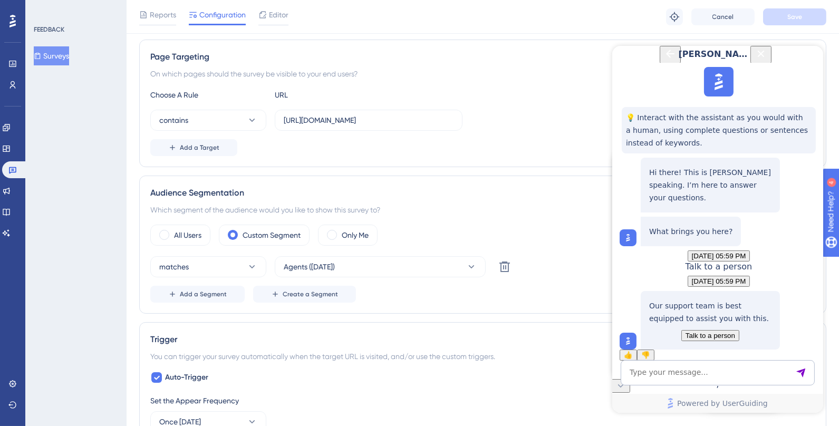
click at [660, 56] on button "Back Button" at bounding box center [670, 54] width 21 height 17
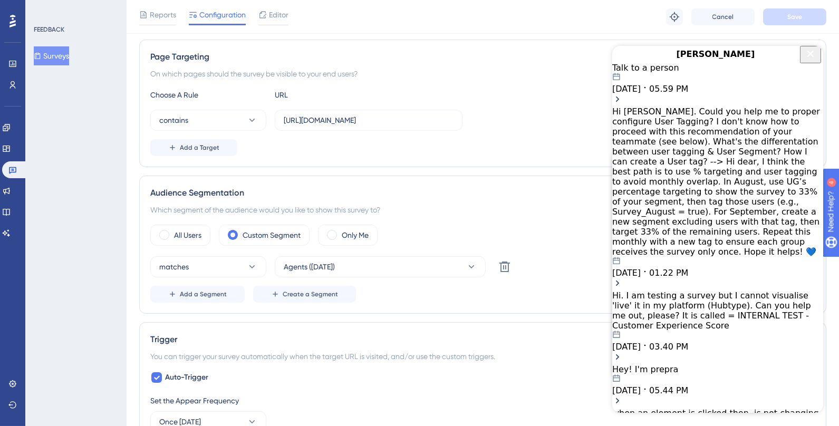
click at [633, 63] on div "[PERSON_NAME]" at bounding box center [717, 54] width 211 height 17
click at [805, 60] on icon "Close Button" at bounding box center [810, 53] width 13 height 13
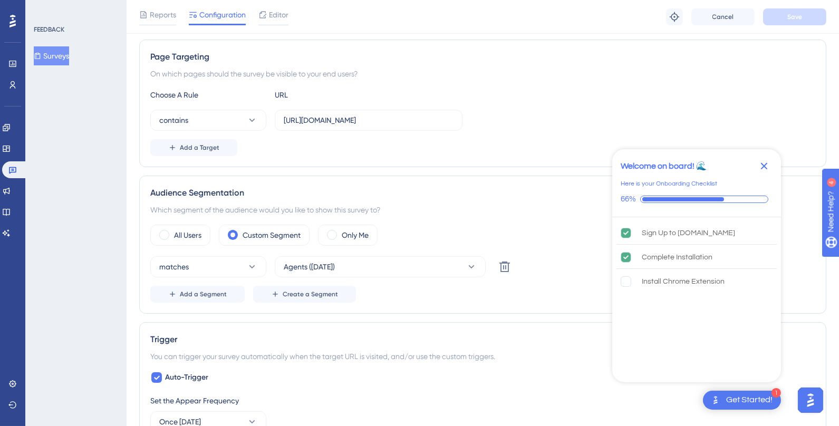
scroll to position [0, 0]
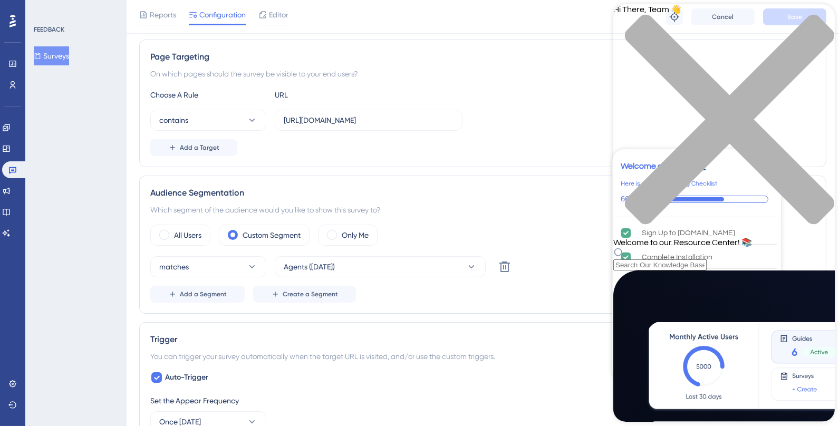
click at [818, 24] on icon "close resource center" at bounding box center [724, 125] width 222 height 222
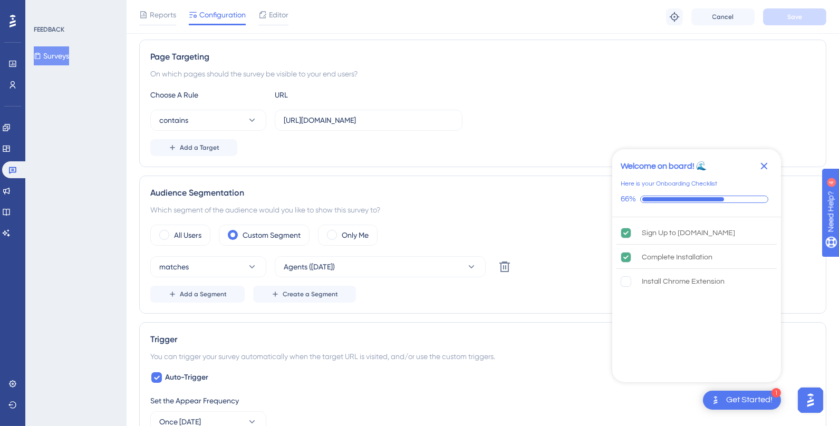
click at [748, 395] on div "Get Started!" at bounding box center [750, 401] width 46 height 12
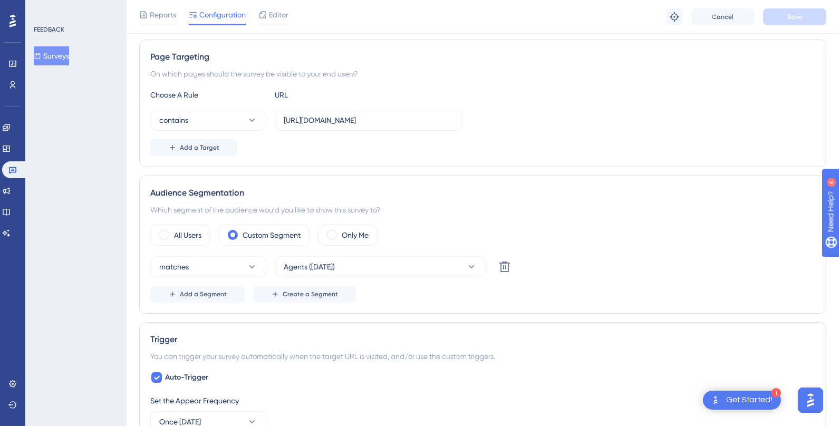
click at [806, 405] on img "Open AI Assistant Launcher" at bounding box center [810, 399] width 19 height 19
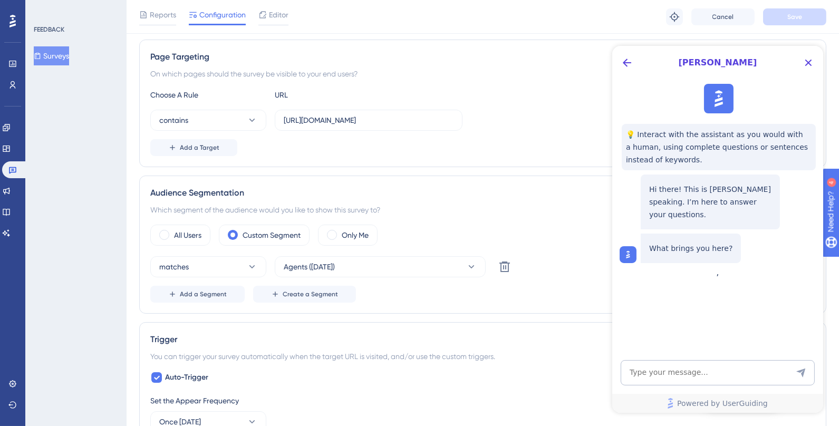
click at [699, 164] on span "💡 Interact with the assistant as you would with a human, using complete questio…" at bounding box center [719, 147] width 186 height 38
click at [713, 107] on img at bounding box center [718, 98] width 23 height 23
click at [637, 69] on span "[PERSON_NAME]" at bounding box center [717, 62] width 160 height 13
click at [625, 66] on icon "Back Button" at bounding box center [627, 62] width 13 height 13
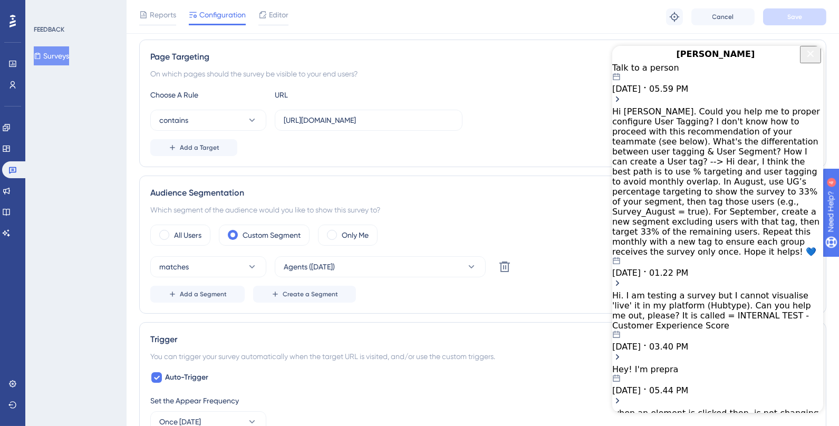
click at [629, 63] on div at bounding box center [620, 54] width 17 height 17
click at [812, 60] on icon "Close Button" at bounding box center [810, 53] width 13 height 13
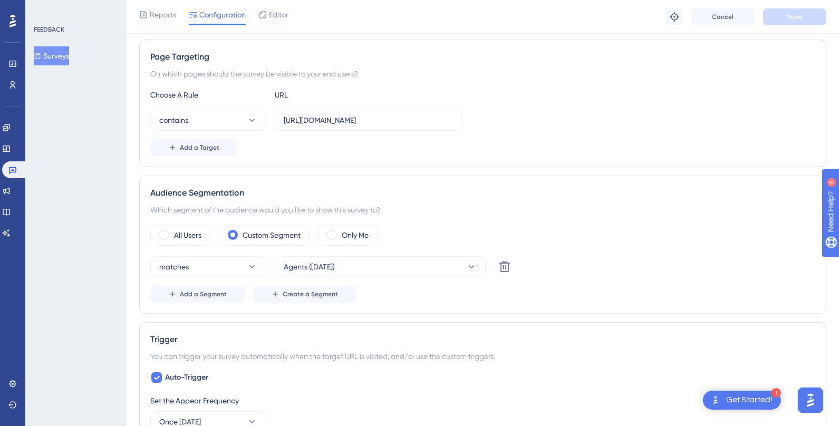
click at [812, 406] on img "Open AI Assistant Launcher" at bounding box center [810, 399] width 19 height 19
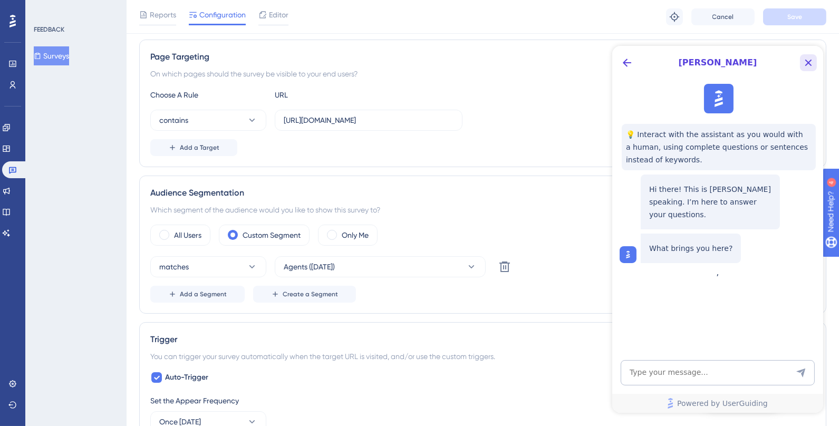
click at [802, 64] on icon "Close Button" at bounding box center [808, 62] width 13 height 13
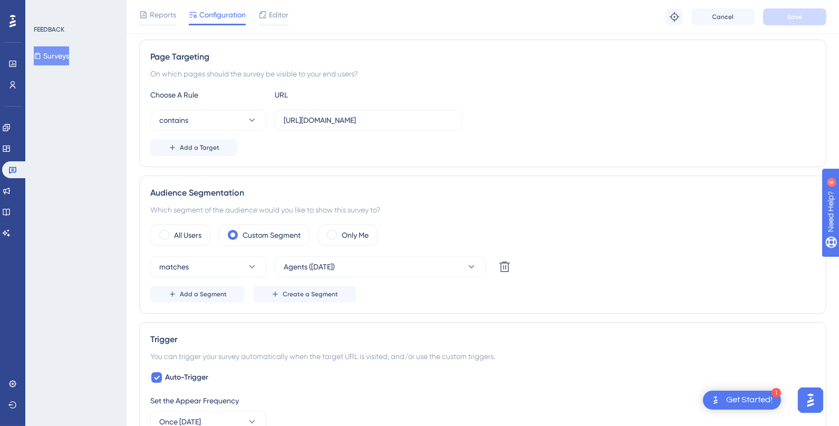
click at [812, 398] on img "Open AI Assistant Launcher" at bounding box center [810, 399] width 19 height 19
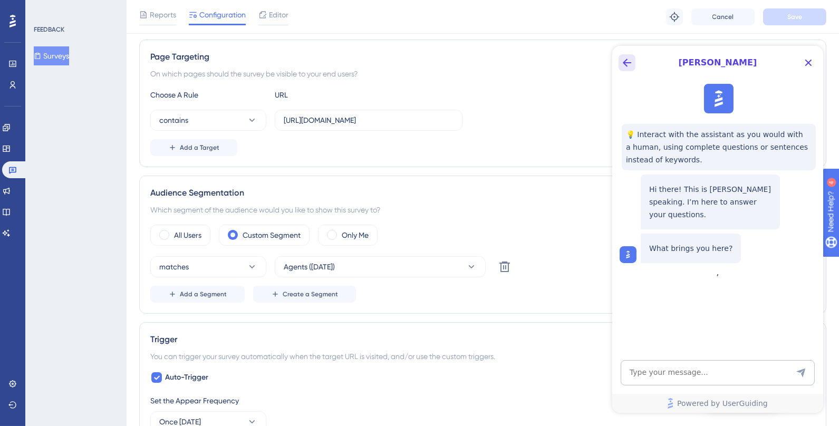
click at [630, 55] on button "Back Button" at bounding box center [626, 62] width 17 height 17
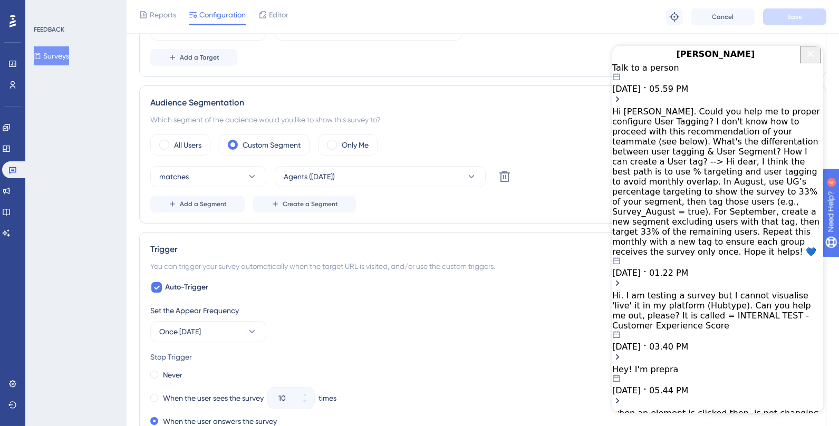
scroll to position [278, 0]
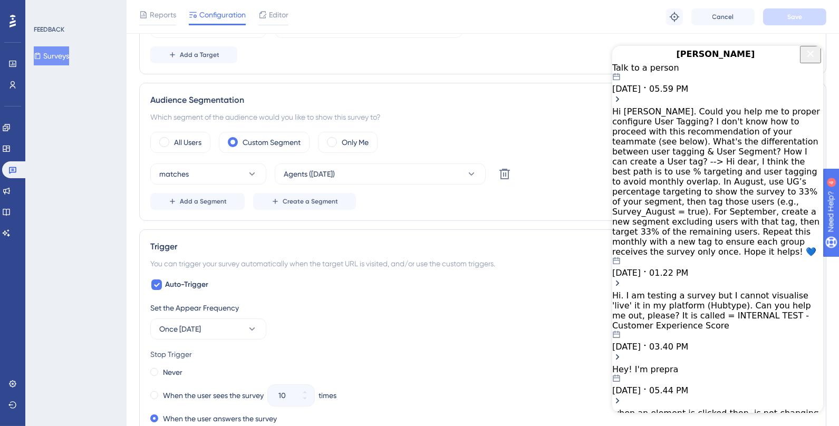
click at [774, 94] on div "[DATE] 05.59 PM" at bounding box center [717, 83] width 211 height 21
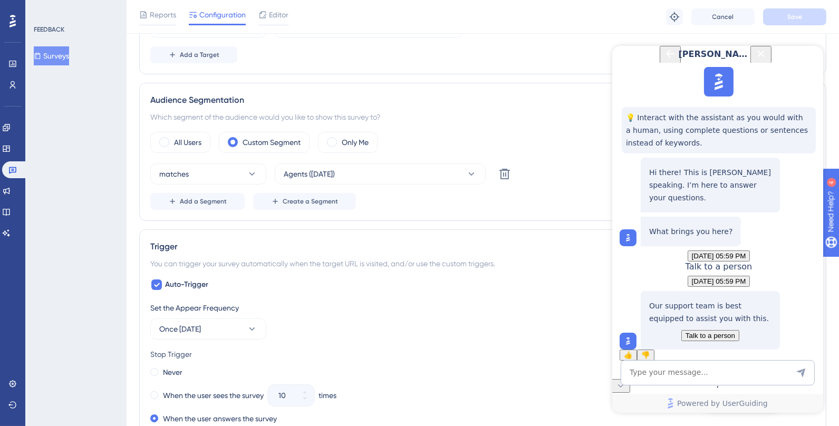
scroll to position [81, 0]
click at [739, 330] on button "Talk to a person" at bounding box center [710, 335] width 58 height 11
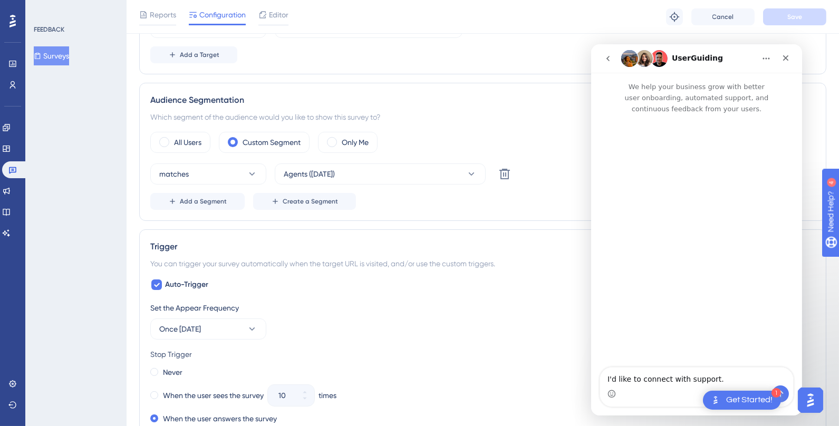
scroll to position [0, 0]
click at [612, 60] on icon "go back" at bounding box center [608, 58] width 8 height 8
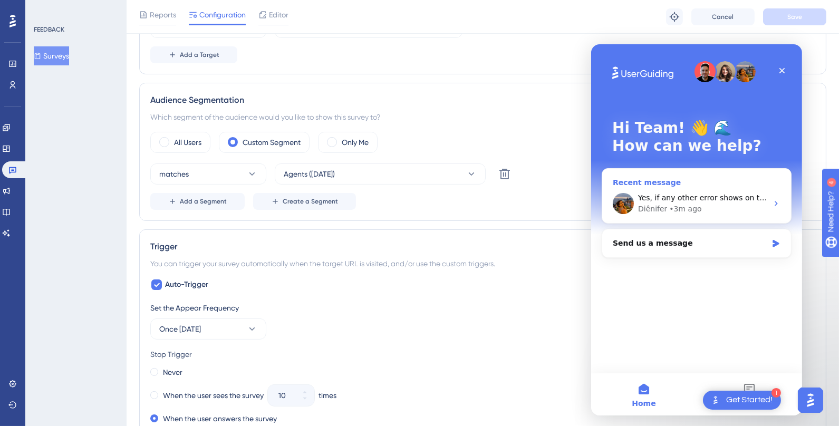
click at [711, 198] on span "Yes, if any other error shows on the troubleshooter, it is correct and live. 😊" at bounding box center [777, 198] width 278 height 8
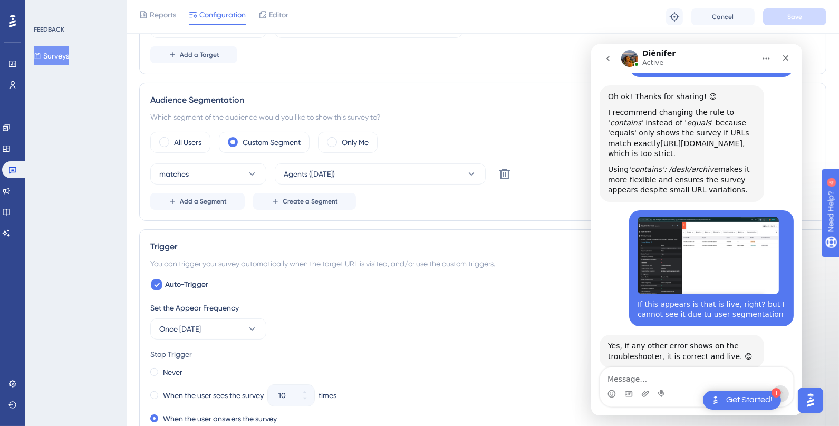
scroll to position [548, 0]
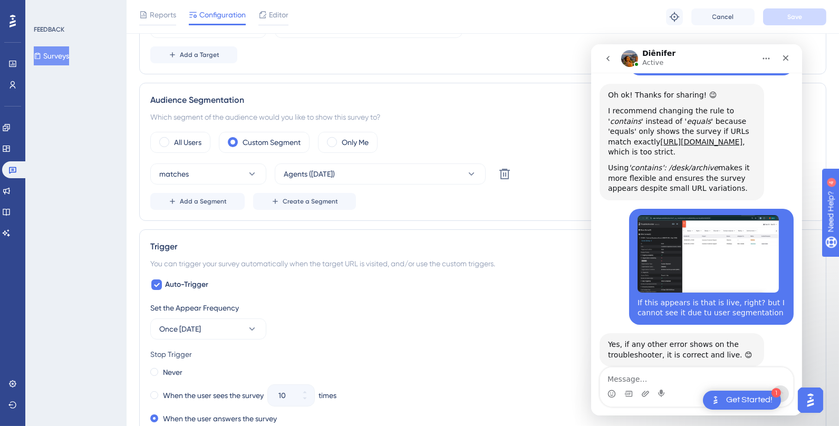
click at [684, 380] on textarea "Message…" at bounding box center [696, 377] width 193 height 18
type textarea "s"
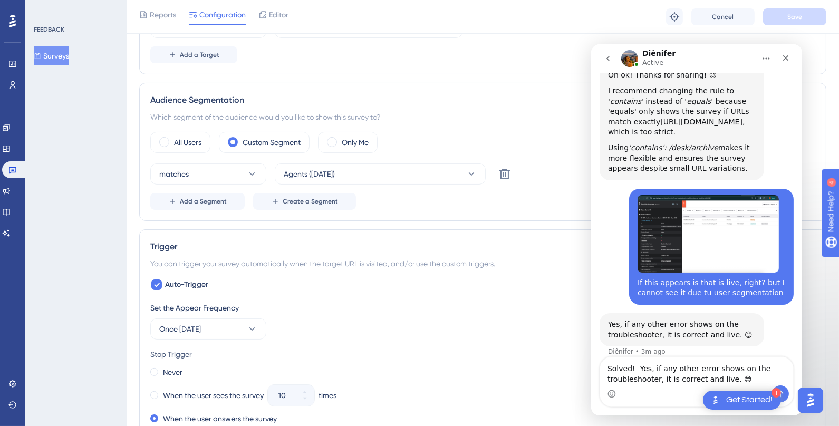
scroll to position [569, 0]
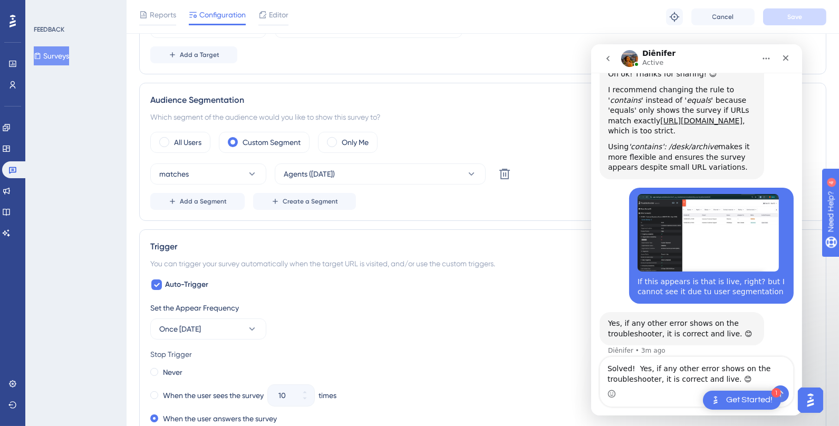
click at [619, 348] on div "Diênifer • 3m ago" at bounding box center [637, 351] width 58 height 6
copy div "Diênifer"
drag, startPoint x: 744, startPoint y: 370, endPoint x: 636, endPoint y: 359, distance: 108.8
click at [636, 358] on textarea "Solved! Yes, if any other error shows on the troubleshooter, it is correct and …" at bounding box center [696, 371] width 193 height 28
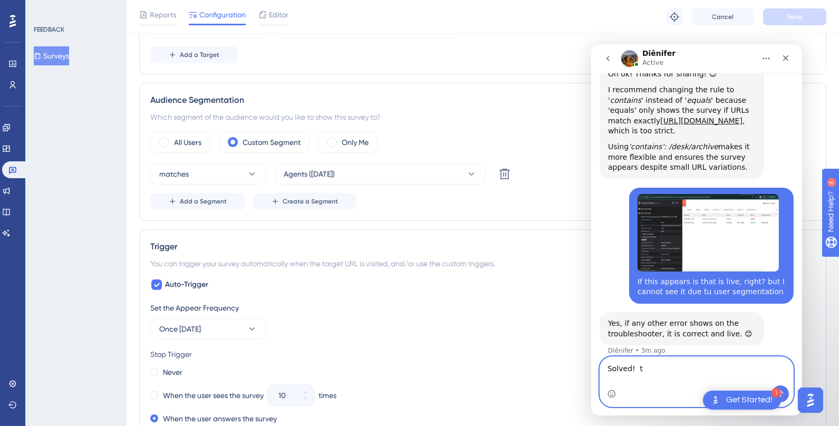
scroll to position [558, 0]
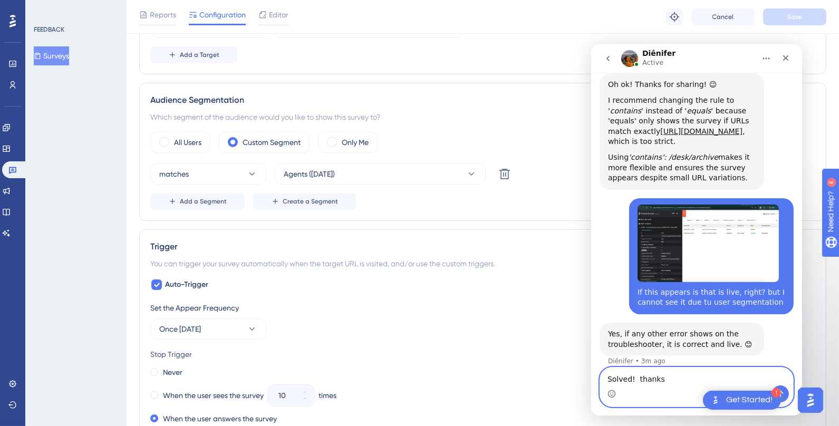
paste textarea "Diênifer"
type textarea "Solved! thanks Diênifer"
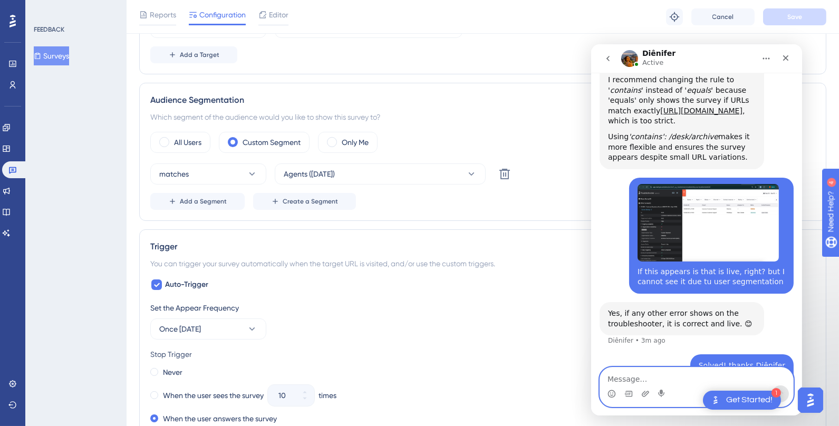
scroll to position [589, 0]
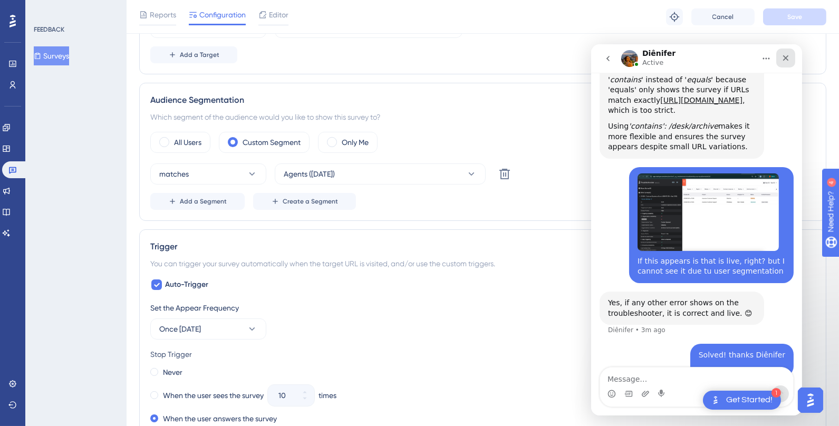
click at [786, 55] on icon "Close" at bounding box center [785, 58] width 8 height 8
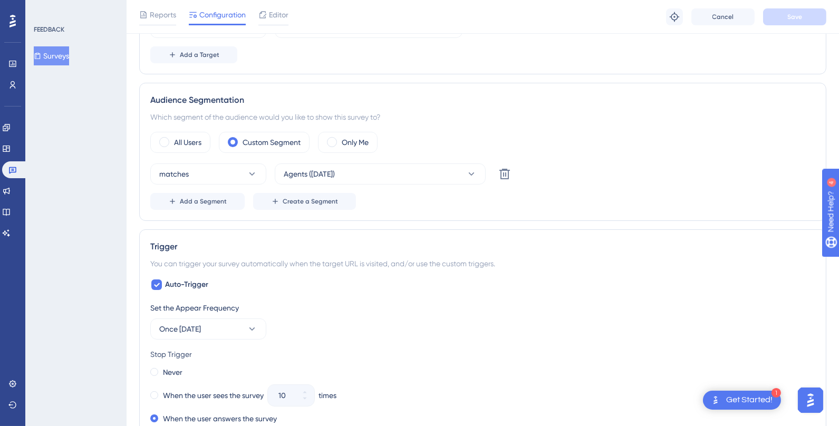
click at [68, 46] on button "Surveys" at bounding box center [51, 55] width 35 height 19
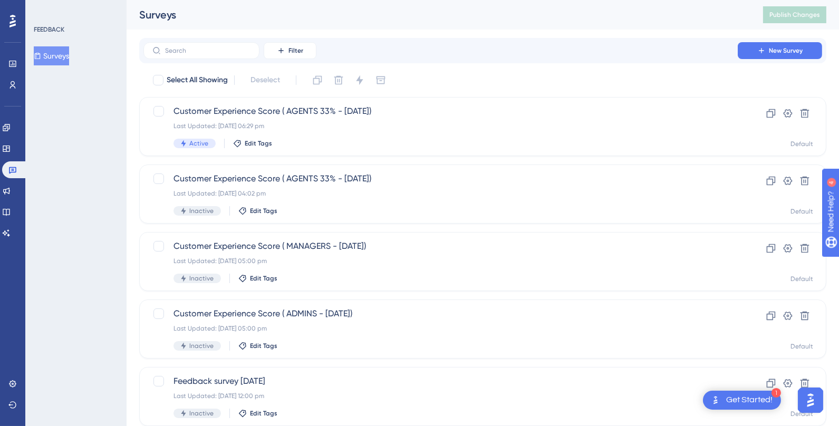
click at [66, 50] on button "Surveys" at bounding box center [51, 55] width 35 height 19
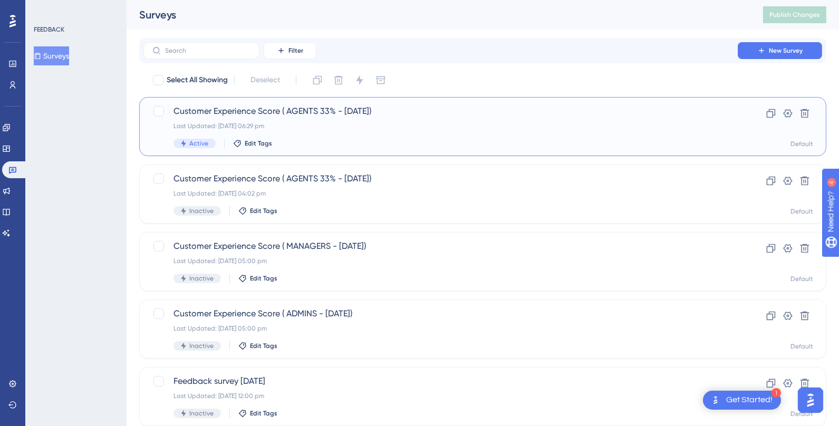
click at [320, 135] on div "Customer Experience Score ( AGENTS 33% - [DATE]) Last Updated: [DATE] 06:29 pm …" at bounding box center [441, 126] width 535 height 43
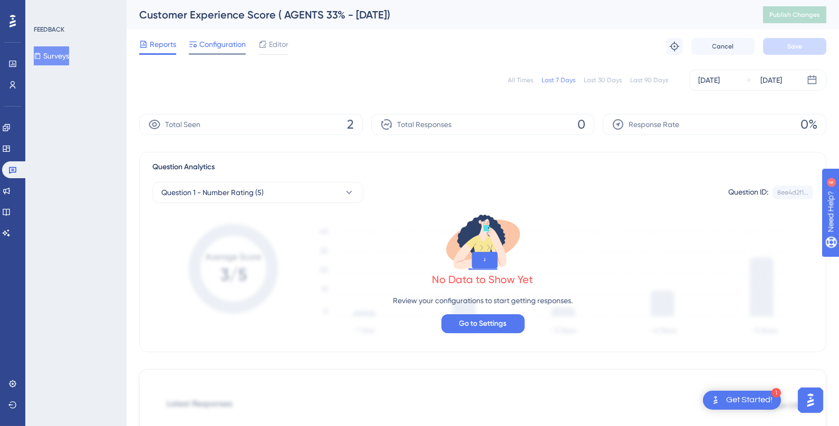
click at [219, 43] on span "Configuration" at bounding box center [222, 44] width 46 height 13
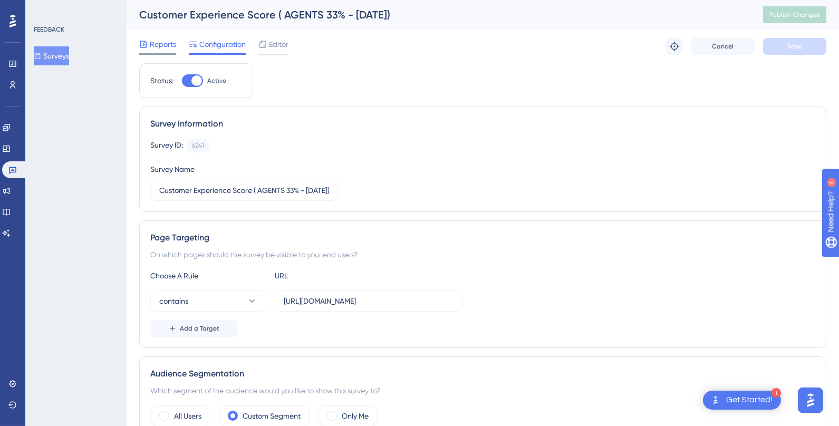
click at [159, 42] on span "Reports" at bounding box center [163, 44] width 26 height 13
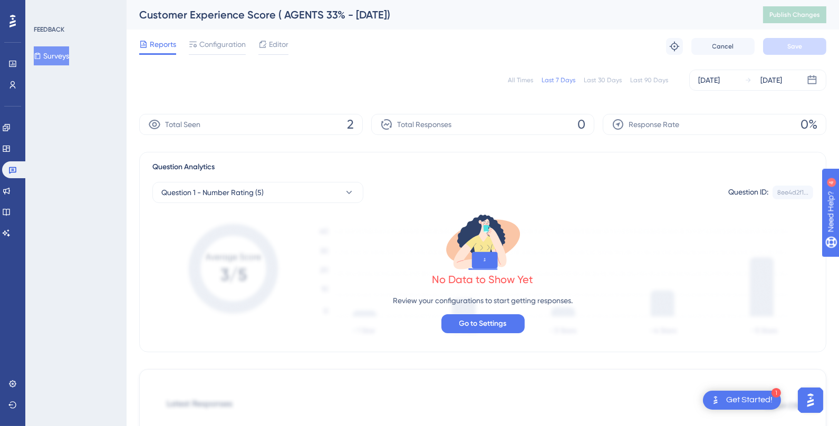
click at [44, 63] on button "Surveys" at bounding box center [51, 55] width 35 height 19
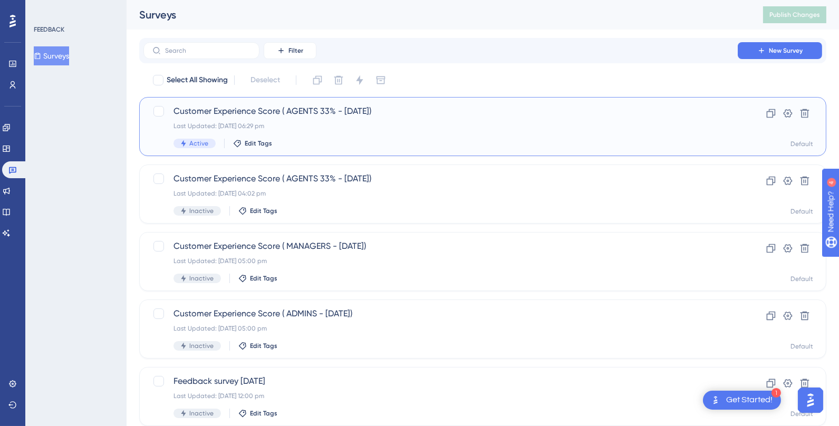
click at [252, 111] on span "Customer Experience Score ( AGENTS 33% - [DATE])" at bounding box center [441, 111] width 535 height 13
